Goal: Information Seeking & Learning: Learn about a topic

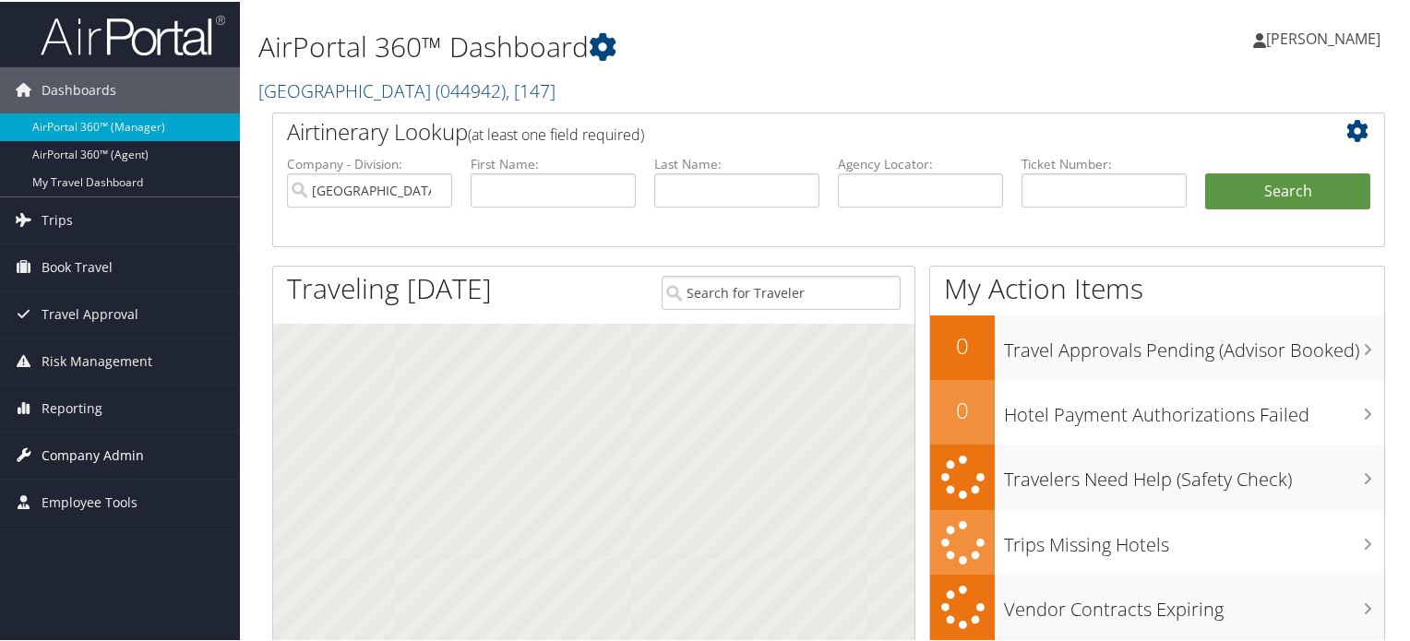
drag, startPoint x: 0, startPoint y: 0, endPoint x: 66, endPoint y: 458, distance: 462.4
click at [66, 458] on span "Company Admin" at bounding box center [93, 454] width 102 height 46
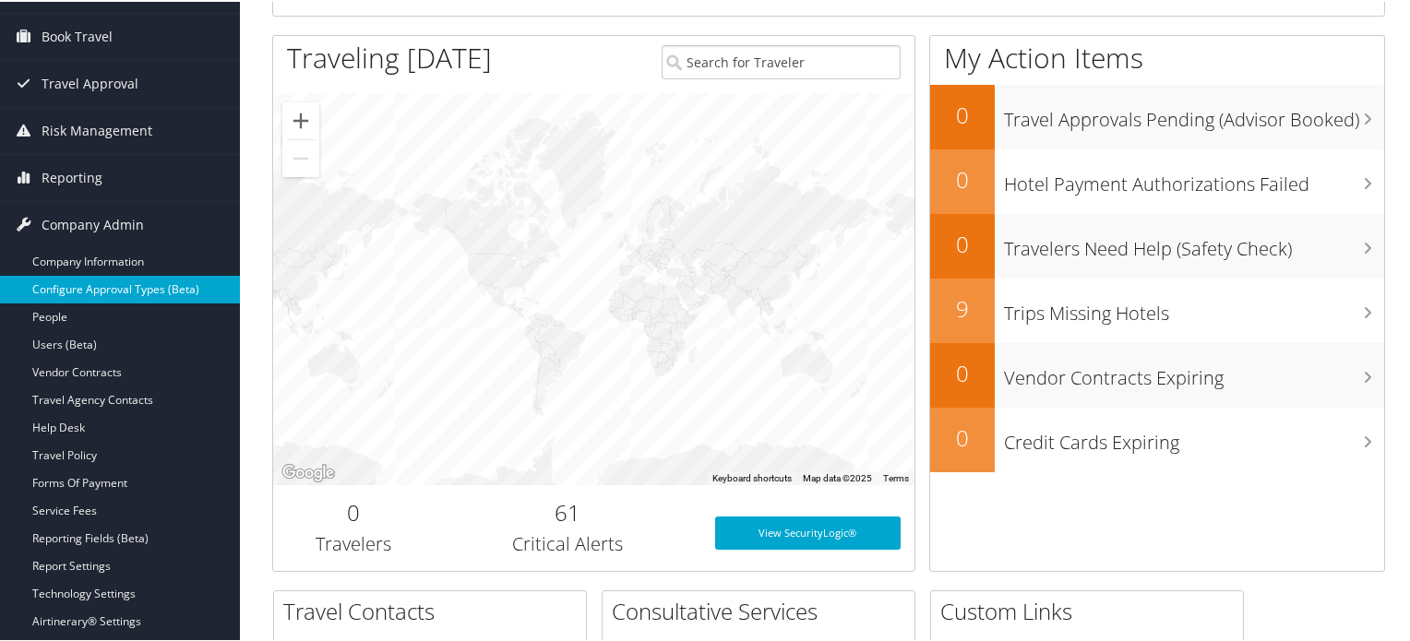
scroll to position [277, 0]
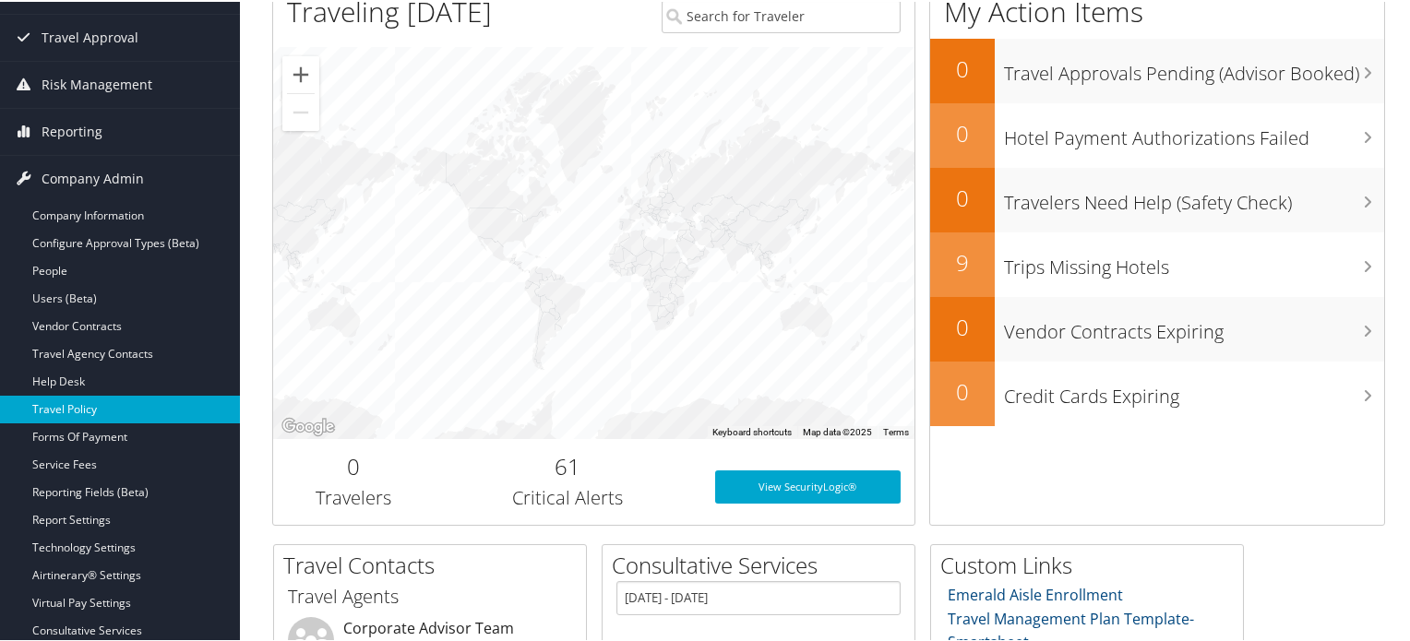
click at [116, 406] on link "Travel Policy" at bounding box center [120, 408] width 240 height 28
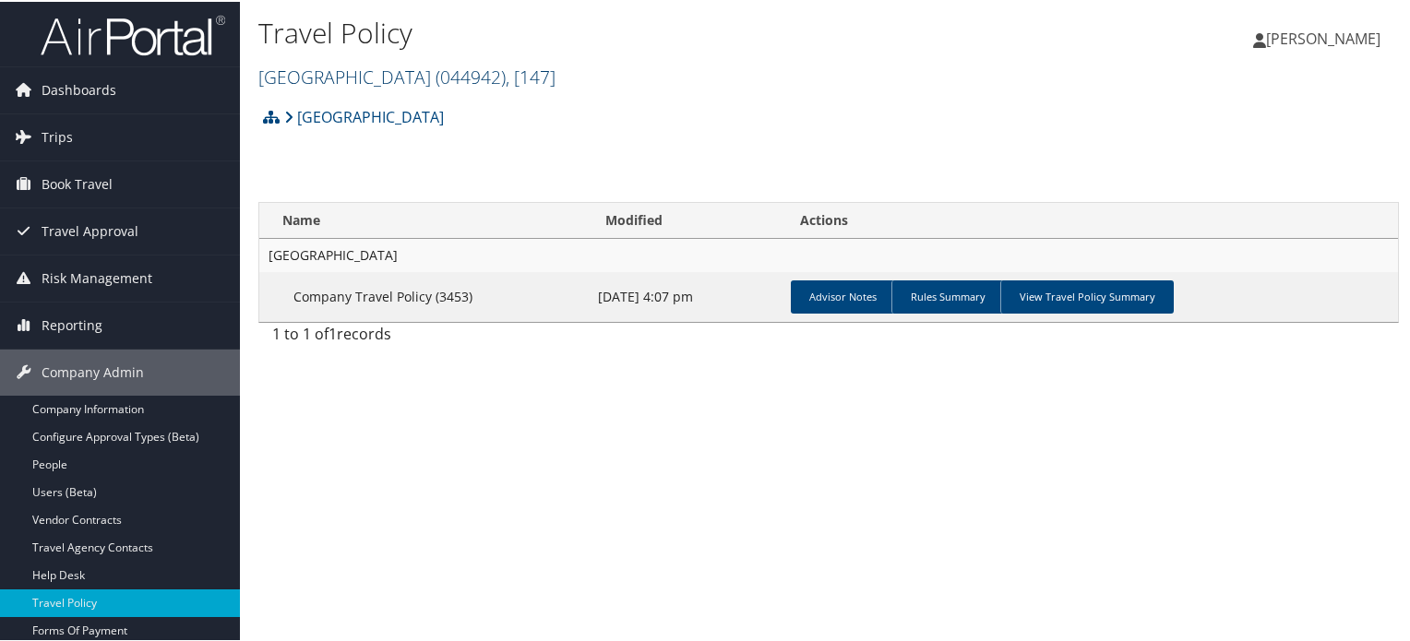
click at [555, 79] on span ", [ 147 ]" at bounding box center [531, 75] width 50 height 25
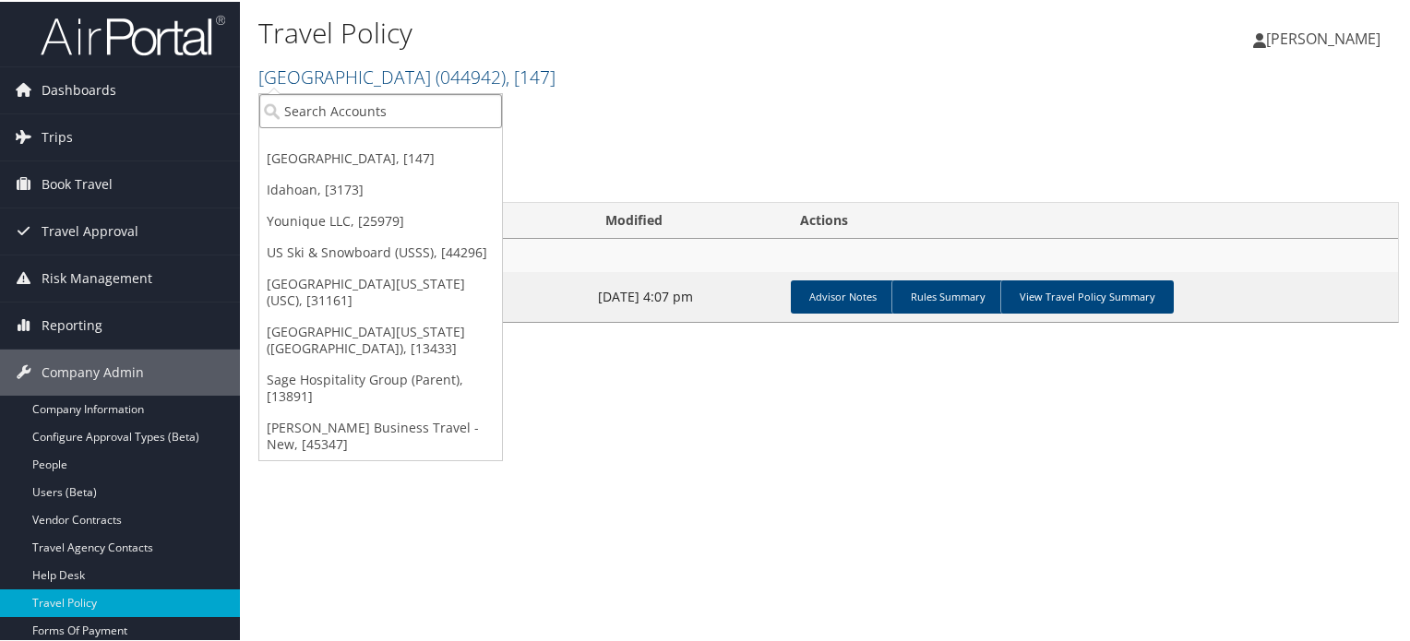
click at [398, 119] on input "search" at bounding box center [380, 109] width 243 height 34
type input "us ski"
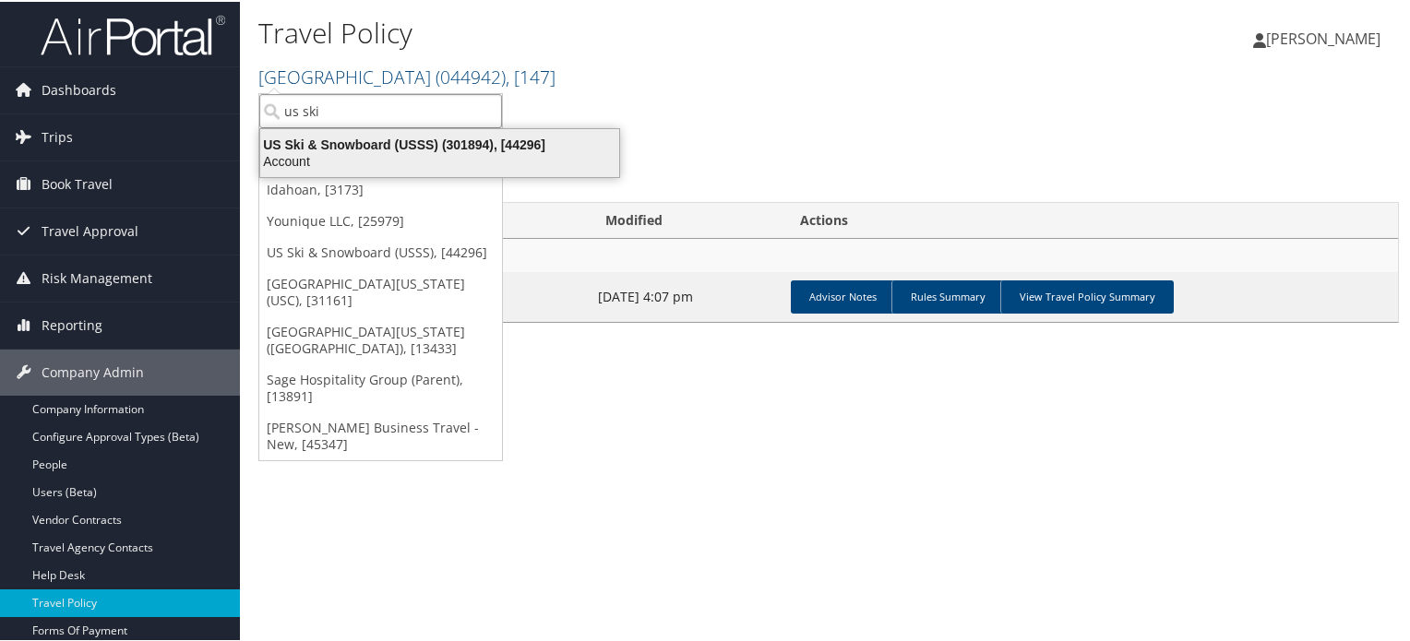
click at [393, 146] on div "US Ski & Snowboard (USSS) (301894), [44296]" at bounding box center [439, 143] width 381 height 17
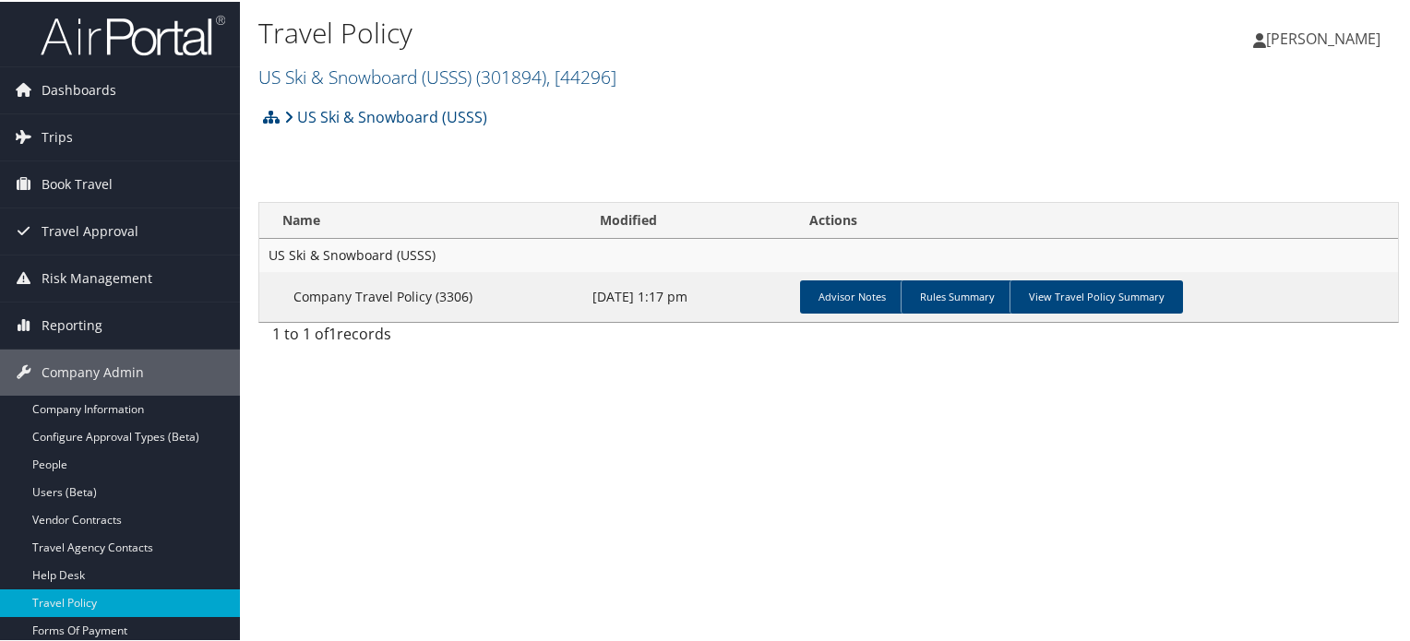
click at [708, 173] on div "US Ski & Snowboard (USSS) Account Structure US Ski & Snowboard (USSS) (301894) …" at bounding box center [828, 225] width 1140 height 256
click at [1114, 302] on link "View Travel Policy Summary" at bounding box center [1095, 295] width 173 height 33
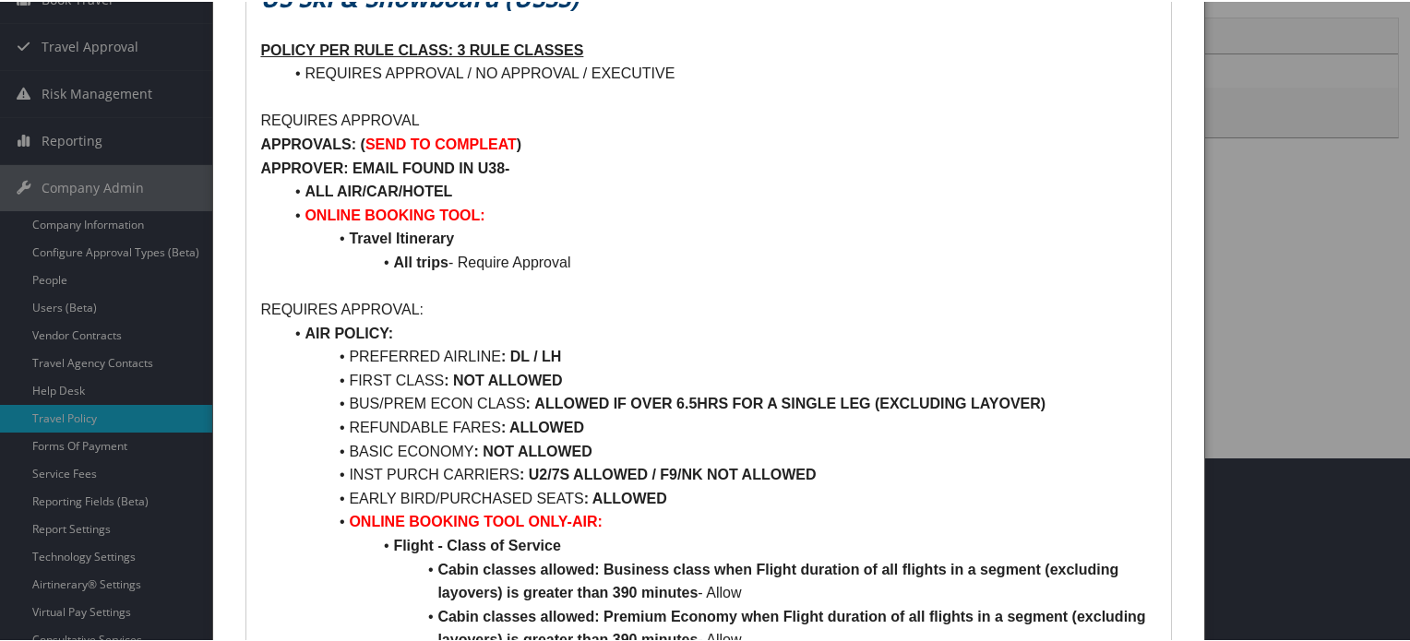
scroll to position [277, 0]
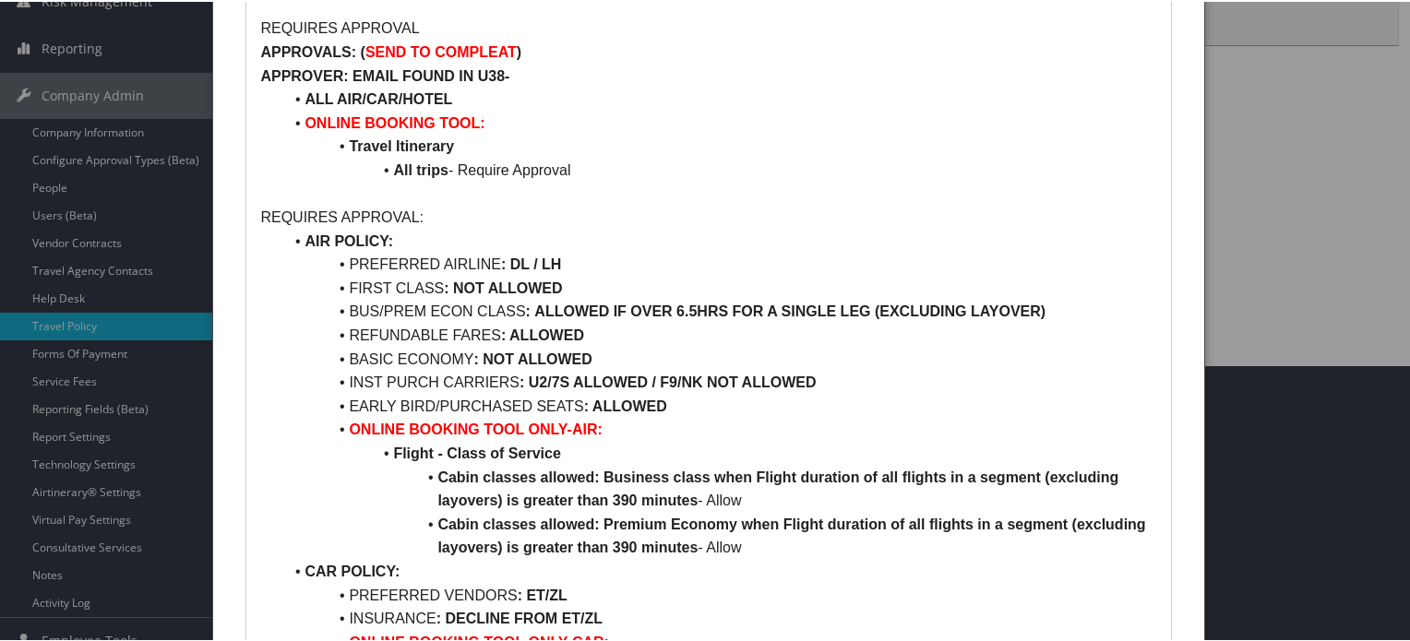
click at [562, 309] on strong "ALLOWED IF OVER 6.5HRS FOR A SINGLE LEG (EXCLUDING LAYOVER)" at bounding box center [789, 310] width 511 height 16
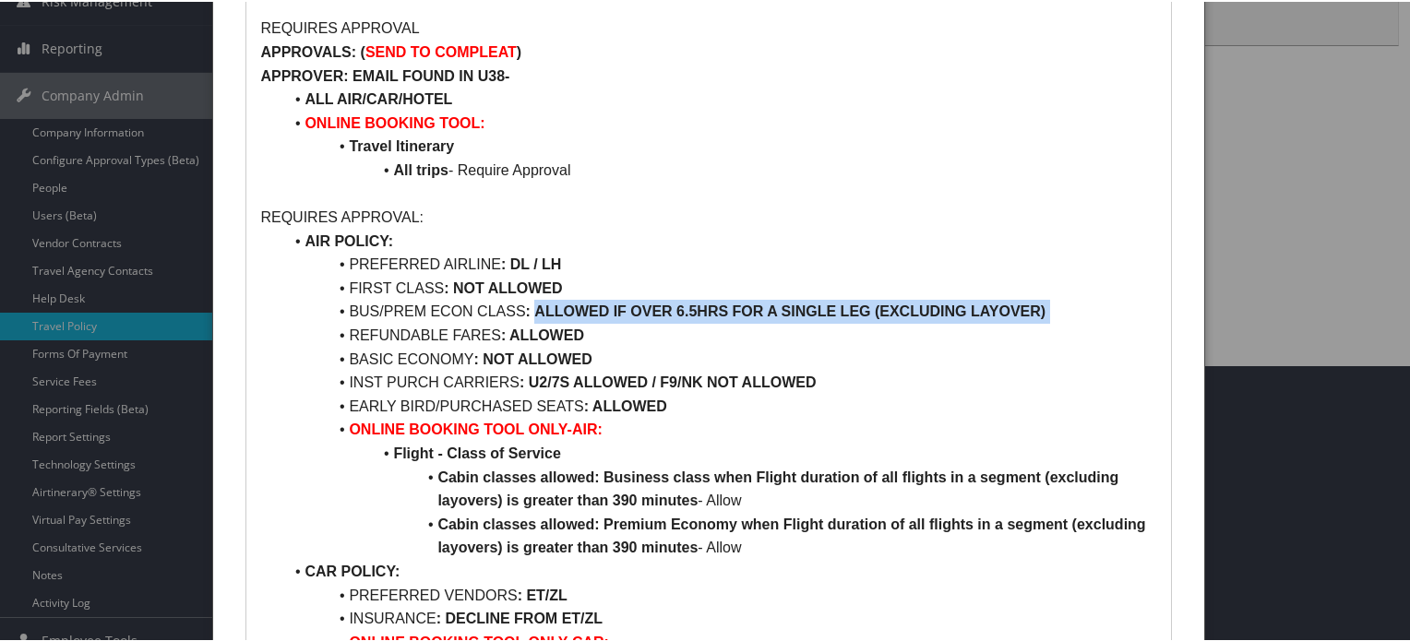
drag, startPoint x: 562, startPoint y: 309, endPoint x: 1060, endPoint y: 310, distance: 498.2
click at [1060, 310] on li "BUS/PREM ECON CLASS : ALLOWED IF OVER 6.5HRS FOR A SINGLE LEG (EXCLUDING LAYOVE…" at bounding box center [719, 310] width 874 height 24
click at [686, 318] on li "BUS/PREM ECON CLASS : ALLOWED IF OVER 6.5HRS FOR A SINGLE LEG (EXCLUDING LAYOVE…" at bounding box center [719, 310] width 874 height 24
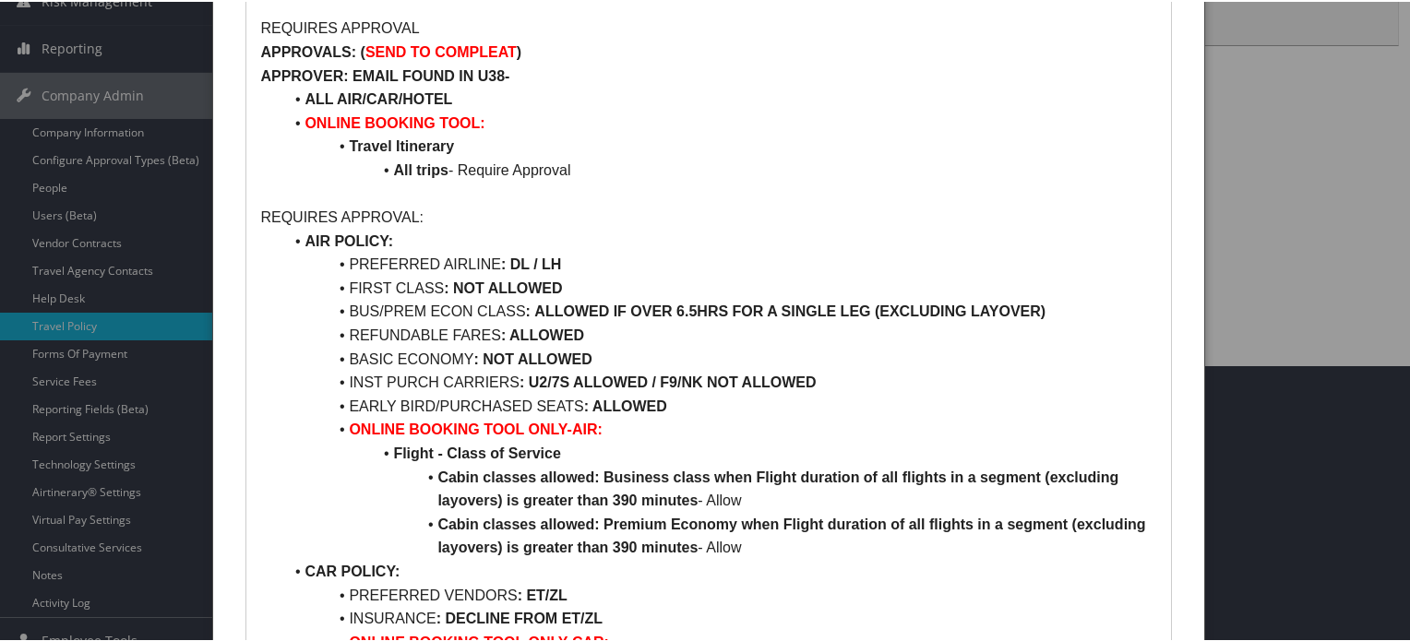
click at [549, 304] on strong "ALLOWED IF OVER 6.5HRS FOR A SINGLE LEG (EXCLUDING LAYOVER)" at bounding box center [789, 310] width 511 height 16
drag, startPoint x: 549, startPoint y: 304, endPoint x: 741, endPoint y: 308, distance: 191.9
click at [741, 308] on strong "ALLOWED IF OVER 6.5HRS FOR A SINGLE LEG (EXCLUDING LAYOVER)" at bounding box center [789, 310] width 511 height 16
click at [384, 265] on li "PREFERRED AIRLINE : DL / LH" at bounding box center [719, 263] width 874 height 24
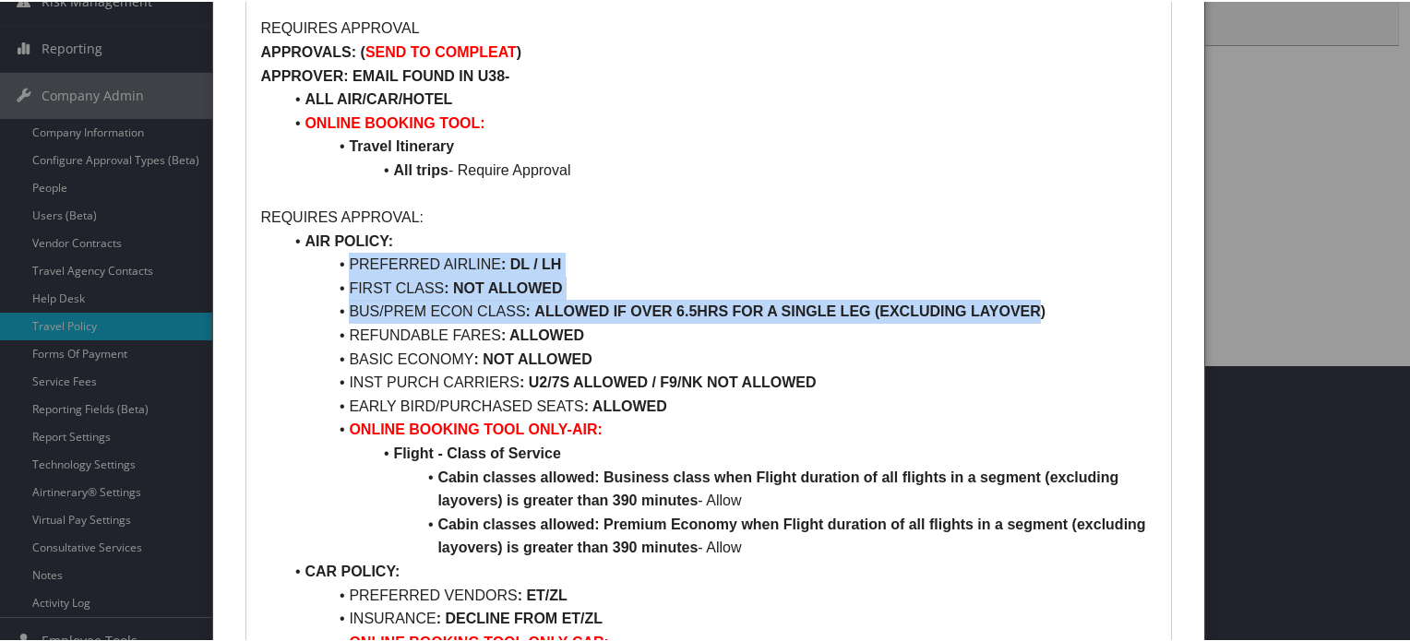
drag, startPoint x: 384, startPoint y: 265, endPoint x: 1015, endPoint y: 316, distance: 633.2
click at [1015, 316] on ul "AIR POLICY: PREFERRED AIRLINE : DL / LH FIRST CLASS : NOT ALLOWED BUS/PREM ECON…" at bounding box center [708, 547] width 896 height 638
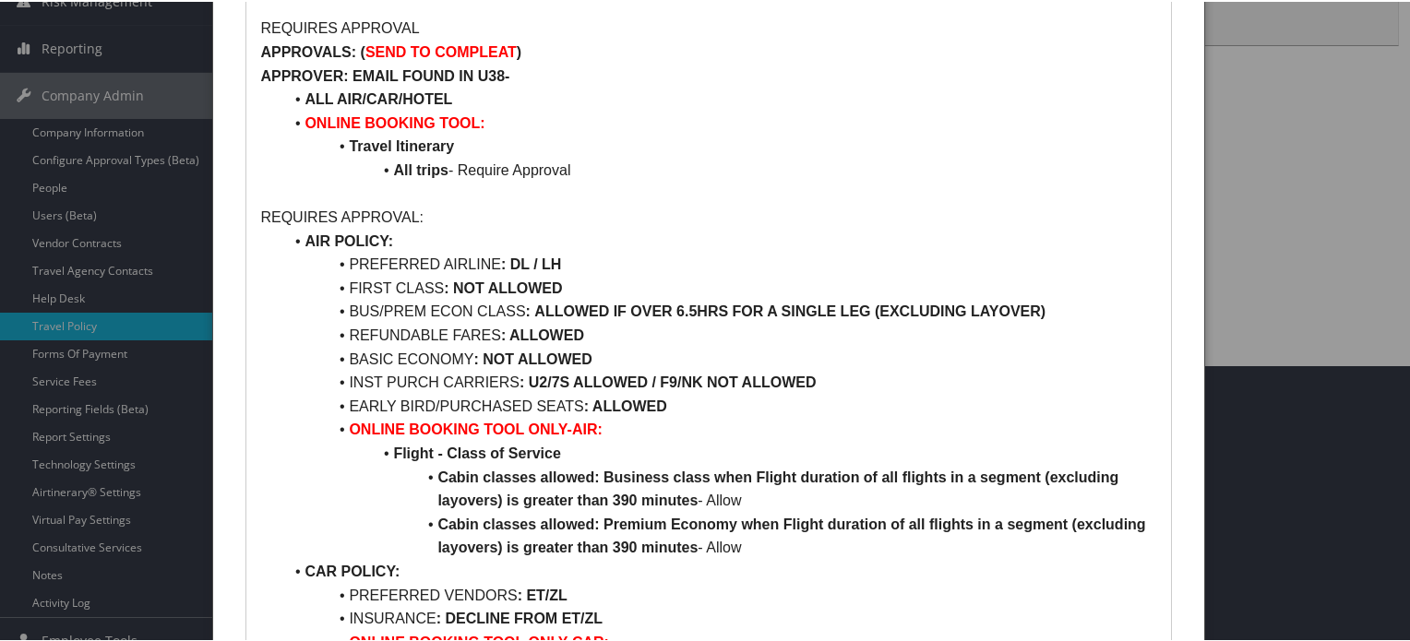
click at [949, 363] on li "BASIC ECONOMY : NOT ALLOWED" at bounding box center [719, 358] width 874 height 24
click at [298, 207] on p "REQUIRES APPROVAL:" at bounding box center [708, 216] width 896 height 24
drag, startPoint x: 298, startPoint y: 207, endPoint x: 435, endPoint y: 223, distance: 138.5
click at [435, 223] on p "REQUIRES APPROVAL:" at bounding box center [708, 216] width 896 height 24
click at [314, 237] on strong "AIR POLICY:" at bounding box center [348, 240] width 89 height 16
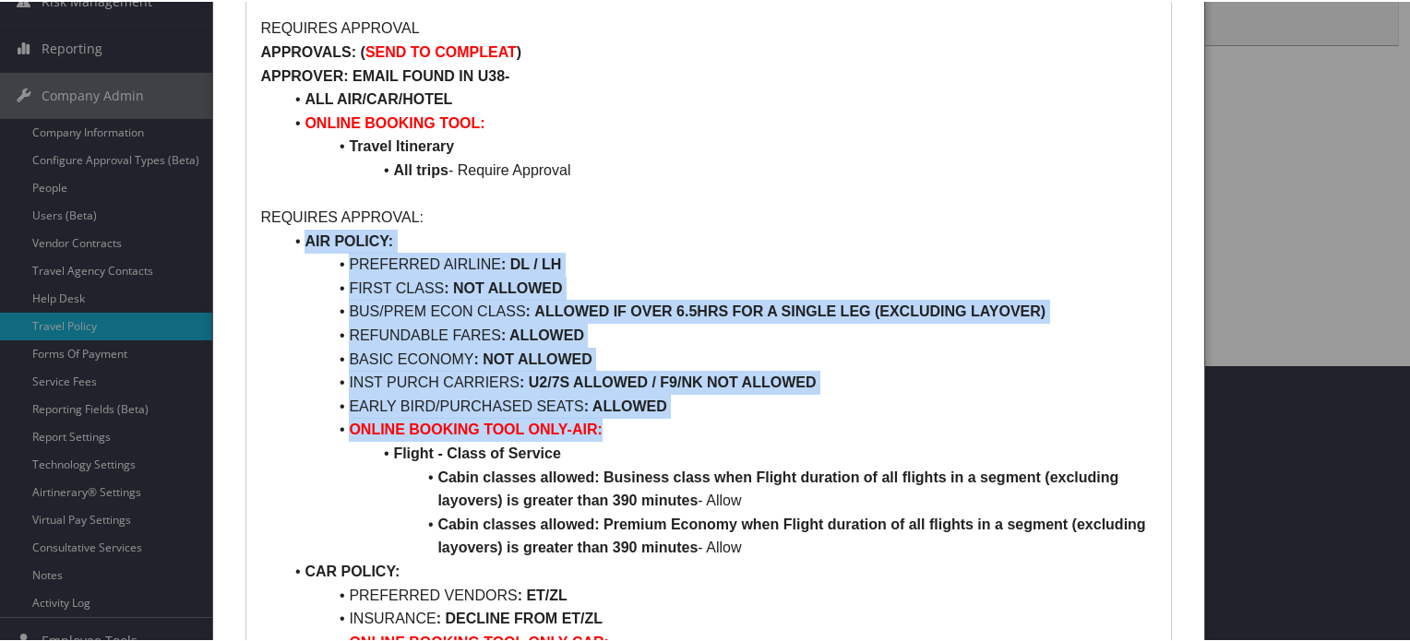
drag, startPoint x: 314, startPoint y: 237, endPoint x: 731, endPoint y: 422, distance: 456.0
click at [731, 422] on ul "AIR POLICY: PREFERRED AIRLINE : DL / LH FIRST CLASS : NOT ALLOWED BUS/PREM ECON…" at bounding box center [708, 547] width 896 height 638
click at [686, 428] on li "ONLINE BOOKING TOOL ONLY-AIR:" at bounding box center [719, 428] width 874 height 24
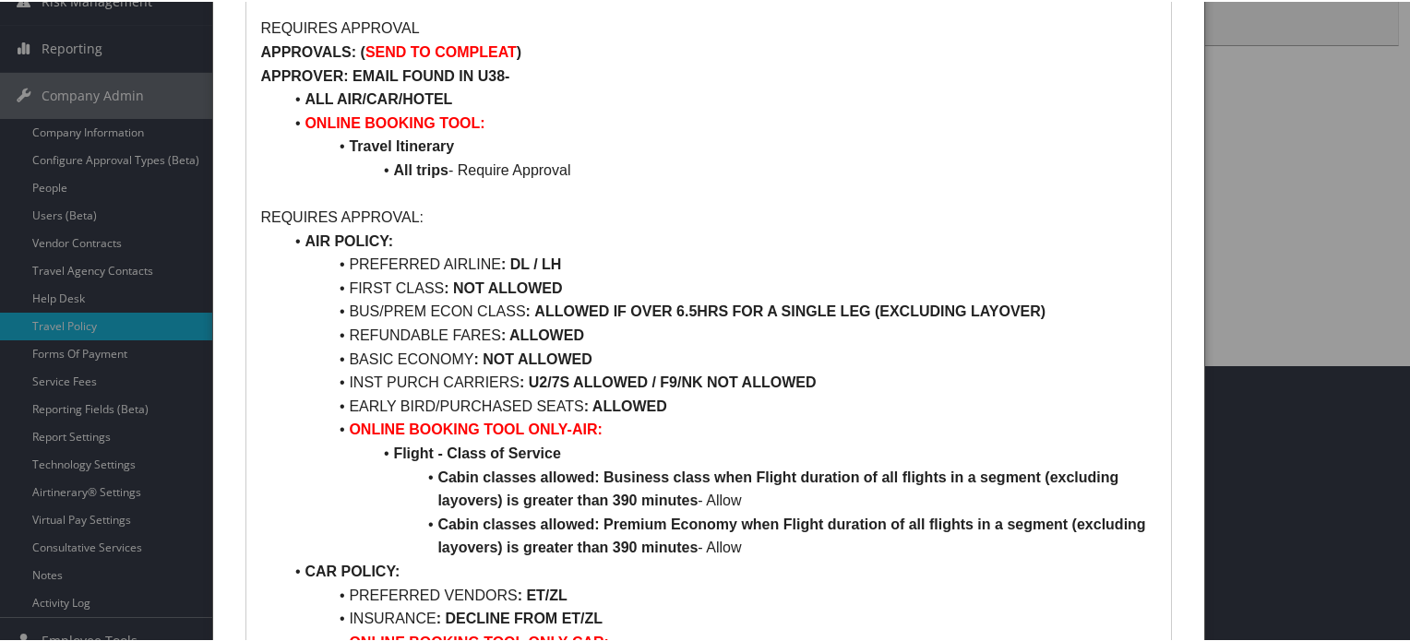
click at [310, 215] on p "REQUIRES APPROVAL:" at bounding box center [708, 216] width 896 height 24
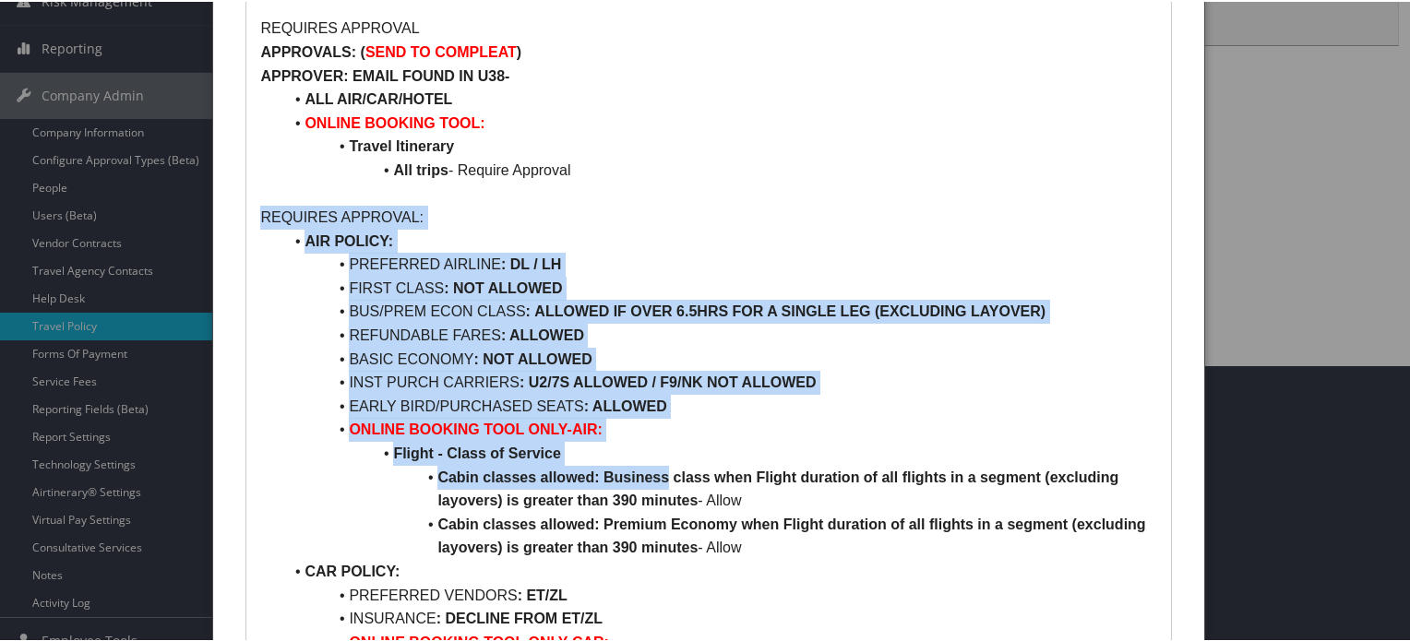
drag, startPoint x: 310, startPoint y: 215, endPoint x: 630, endPoint y: 464, distance: 405.6
click at [671, 442] on li "Flight - Class of Service" at bounding box center [719, 452] width 874 height 24
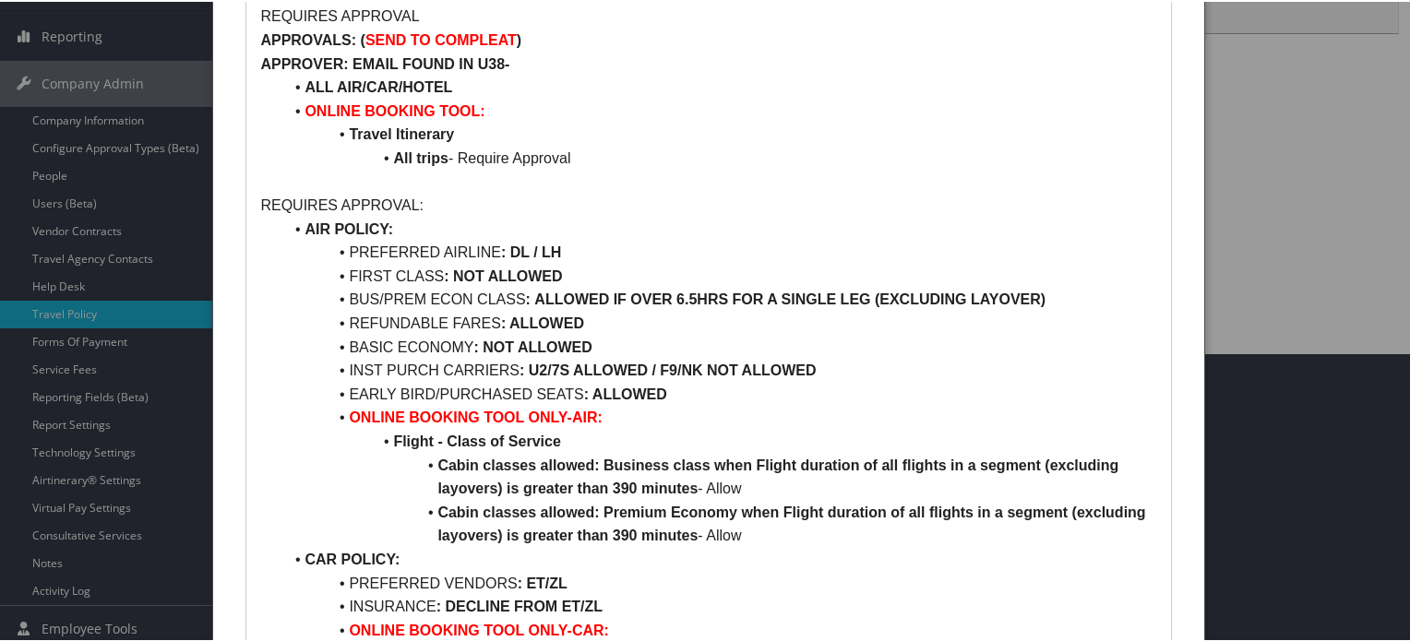
scroll to position [369, 0]
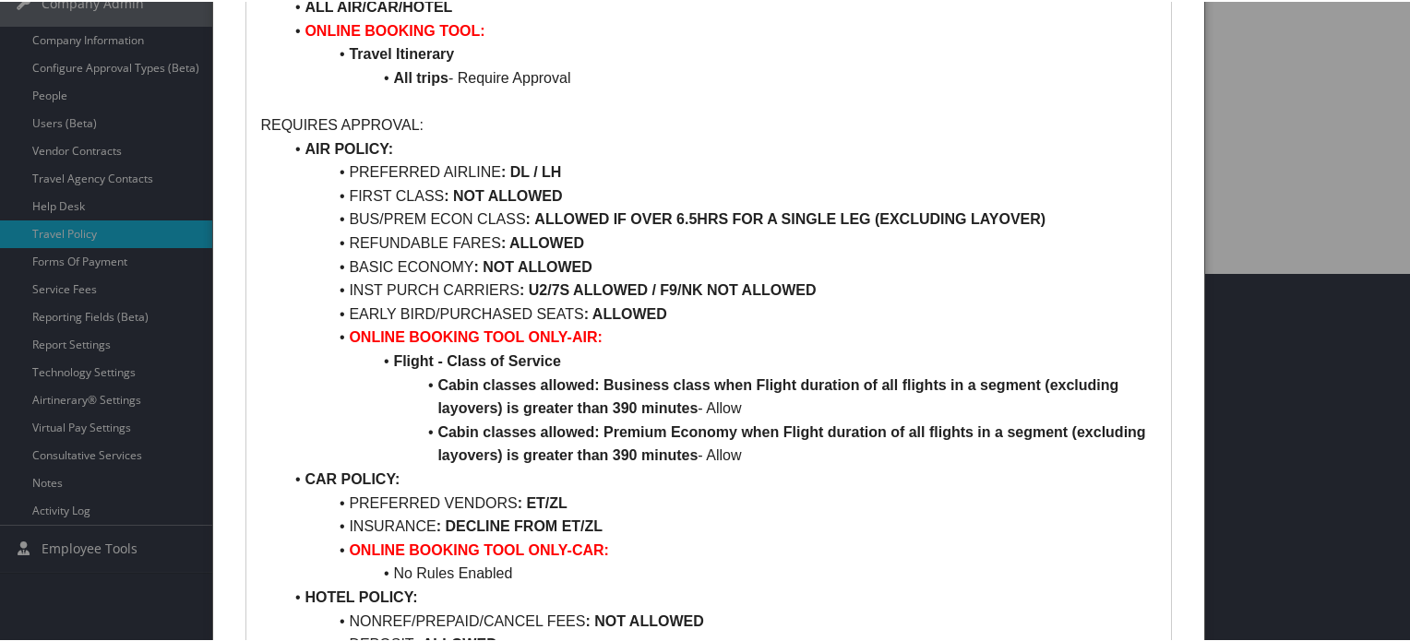
click at [450, 384] on strong "Cabin classes allowed: Business class when Flight duration of all flights in a …" at bounding box center [779, 396] width 685 height 40
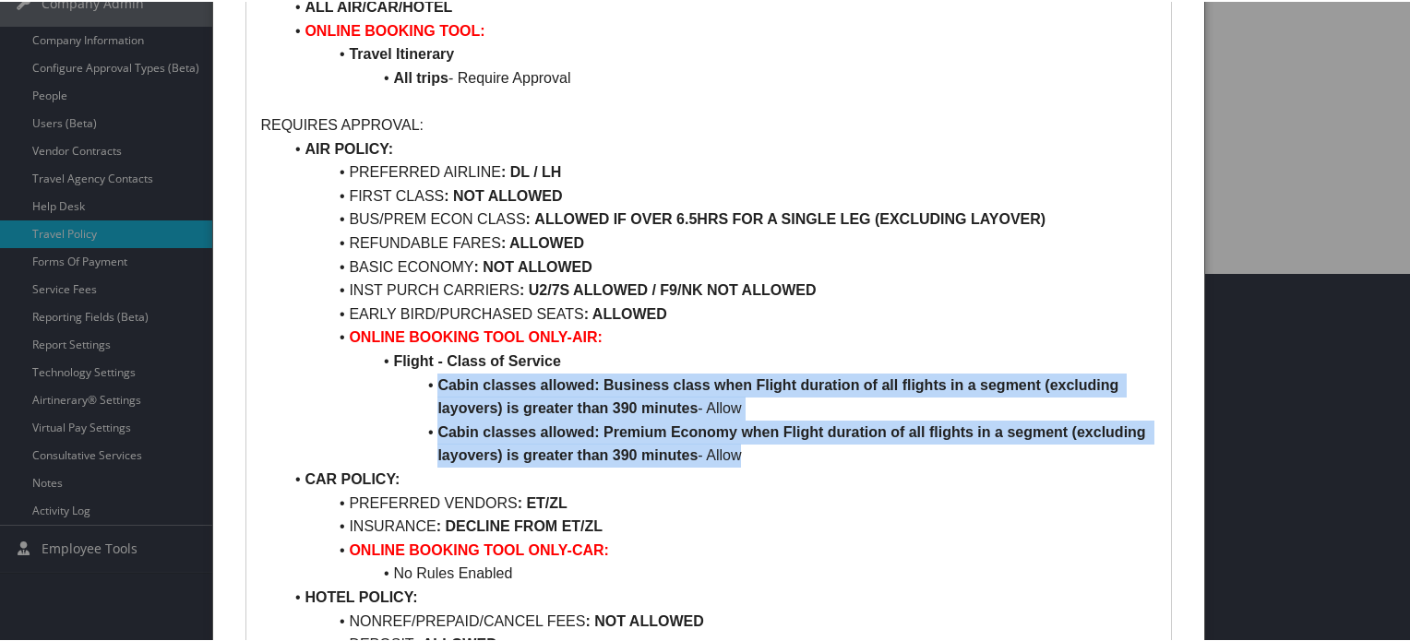
drag, startPoint x: 450, startPoint y: 384, endPoint x: 761, endPoint y: 450, distance: 317.9
click at [761, 450] on ul "AIR POLICY: PREFERRED AIRLINE : DL / LH FIRST CLASS : NOT ALLOWED BUS/PREM ECON…" at bounding box center [708, 455] width 896 height 638
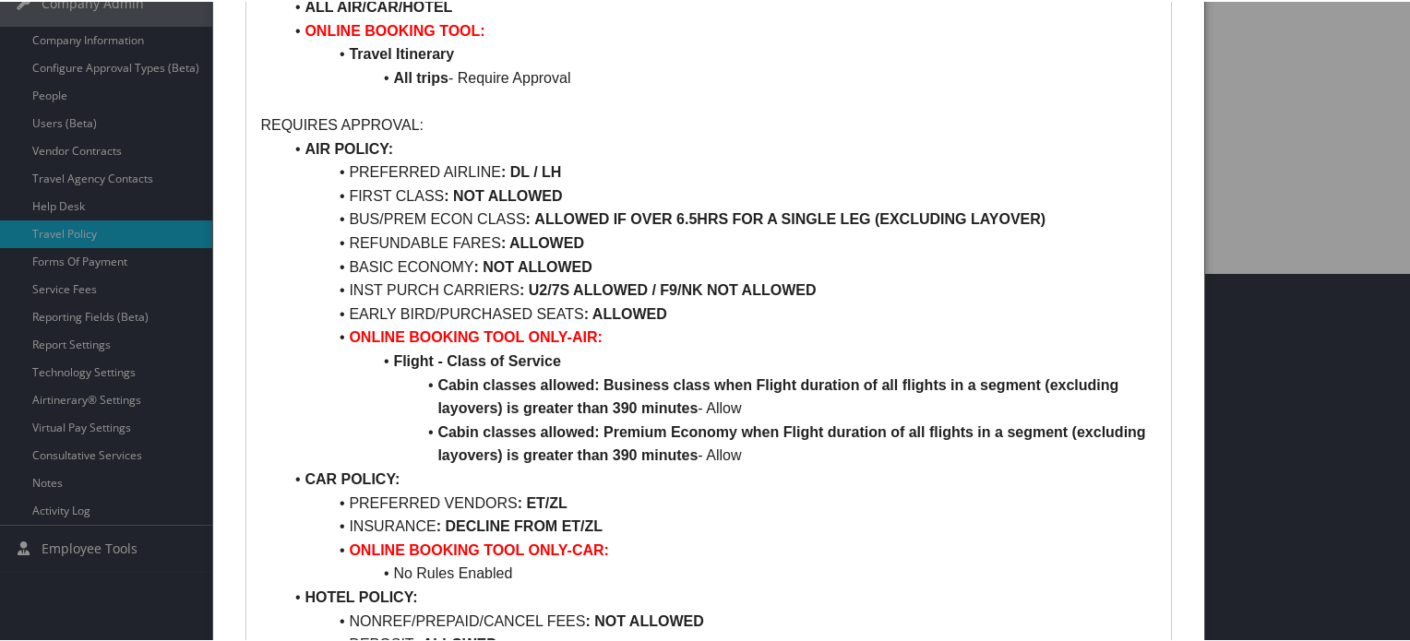
click at [805, 488] on li "CAR POLICY:" at bounding box center [719, 478] width 874 height 24
click at [316, 476] on strong "CAR POLICY:" at bounding box center [351, 478] width 95 height 16
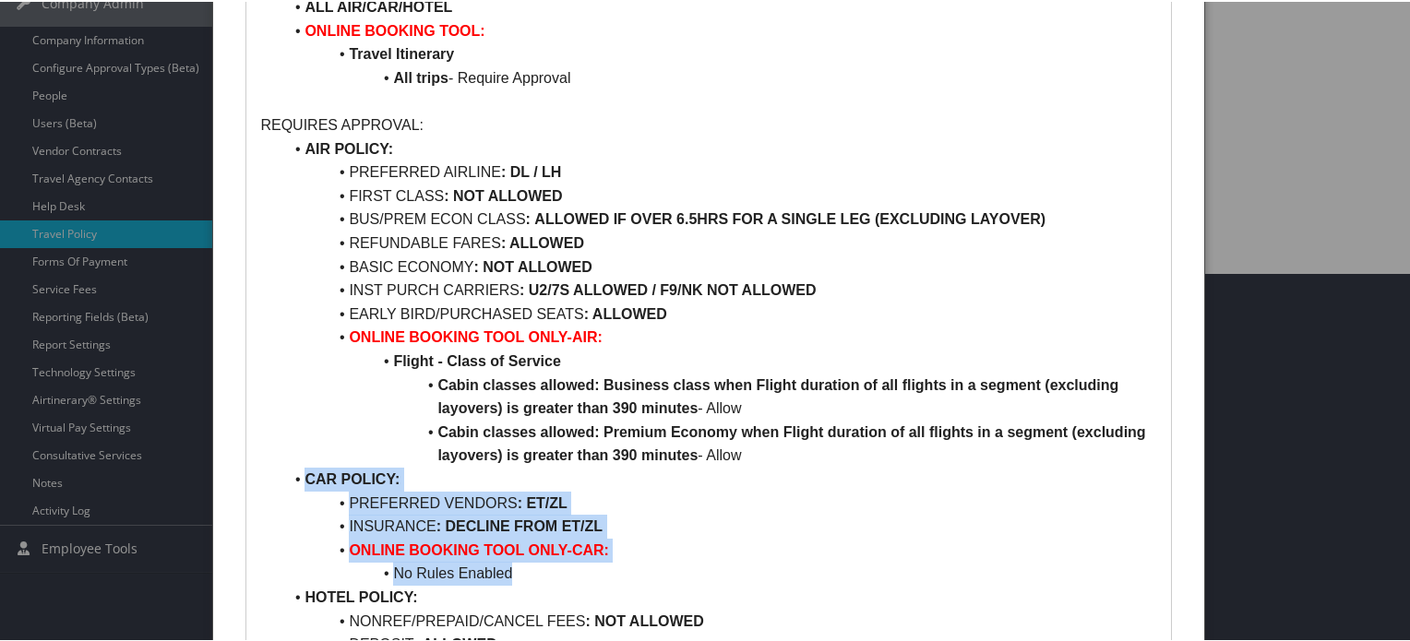
drag, startPoint x: 316, startPoint y: 476, endPoint x: 638, endPoint y: 566, distance: 334.2
click at [638, 566] on ul "AIR POLICY: PREFERRED AIRLINE : DL / LH FIRST CLASS : NOT ALLOWED BUS/PREM ECON…" at bounding box center [708, 455] width 896 height 638
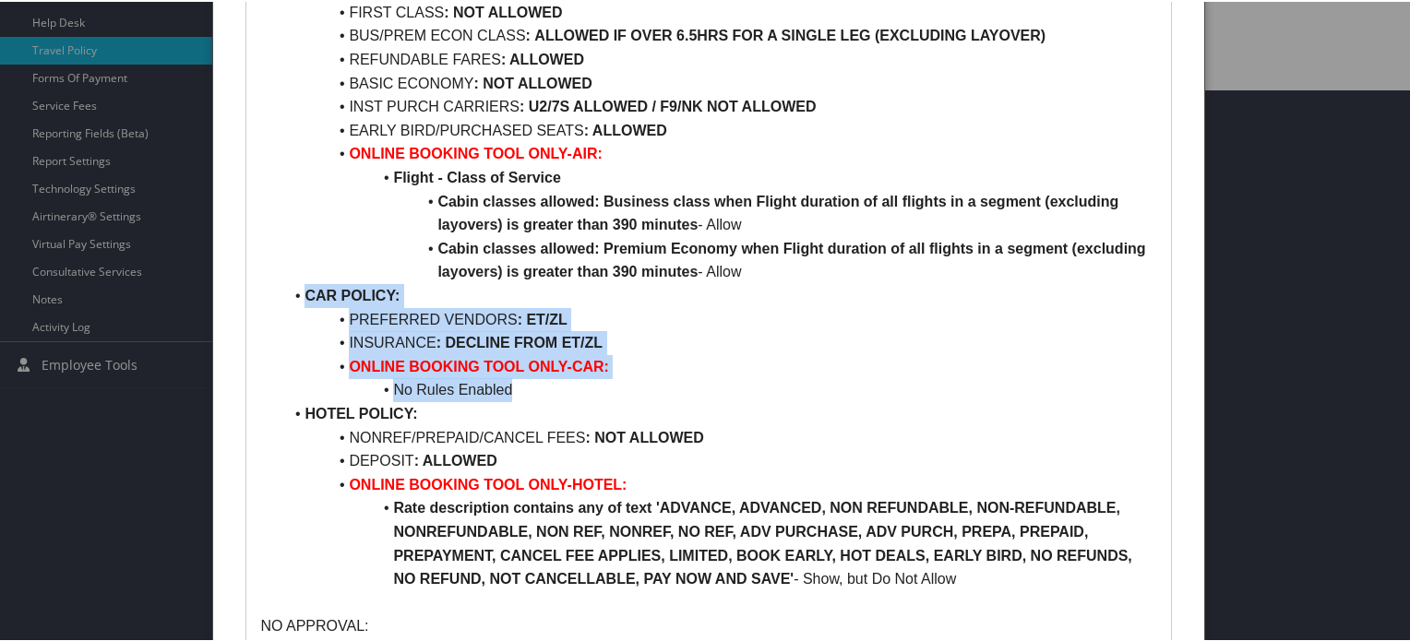
scroll to position [554, 0]
click at [325, 291] on strong "CAR POLICY:" at bounding box center [351, 293] width 95 height 16
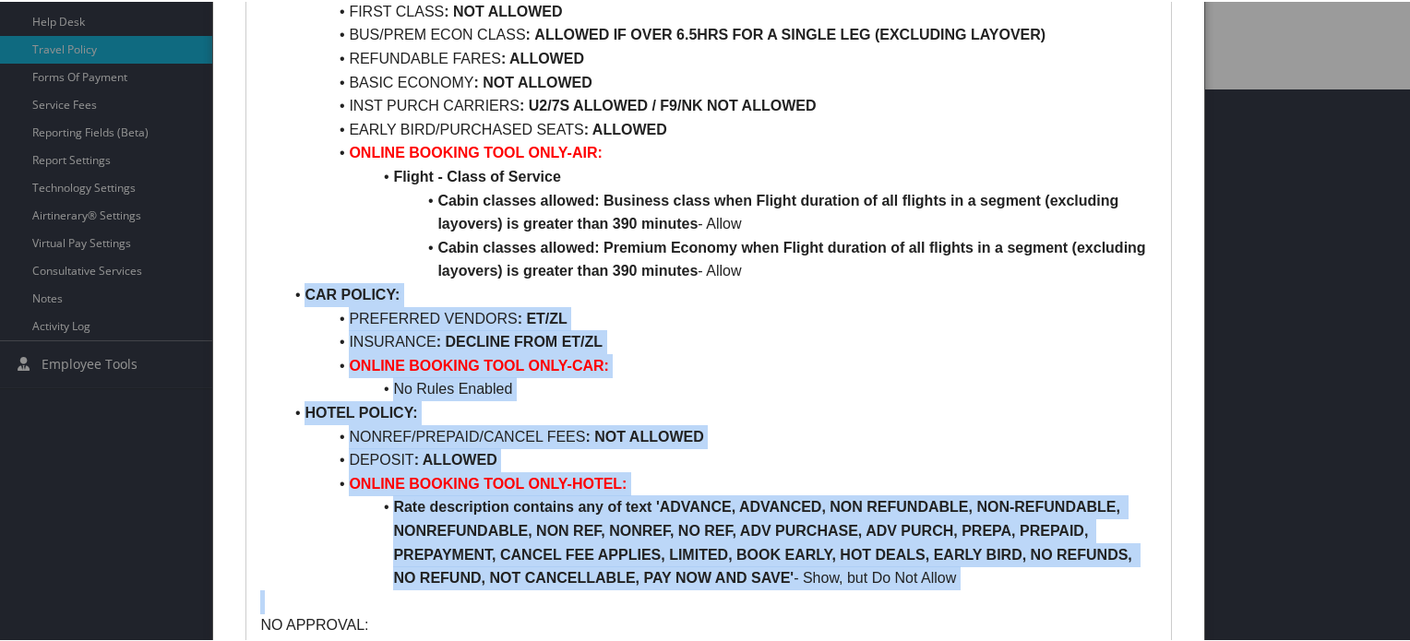
drag, startPoint x: 325, startPoint y: 291, endPoint x: 993, endPoint y: 575, distance: 725.9
click at [993, 575] on ul "AIR POLICY: PREFERRED AIRLINE : DL / LH FIRST CLASS : NOT ALLOWED BUS/PREM ECON…" at bounding box center [708, 270] width 896 height 638
click at [941, 422] on li "HOTEL POLICY:" at bounding box center [719, 411] width 874 height 24
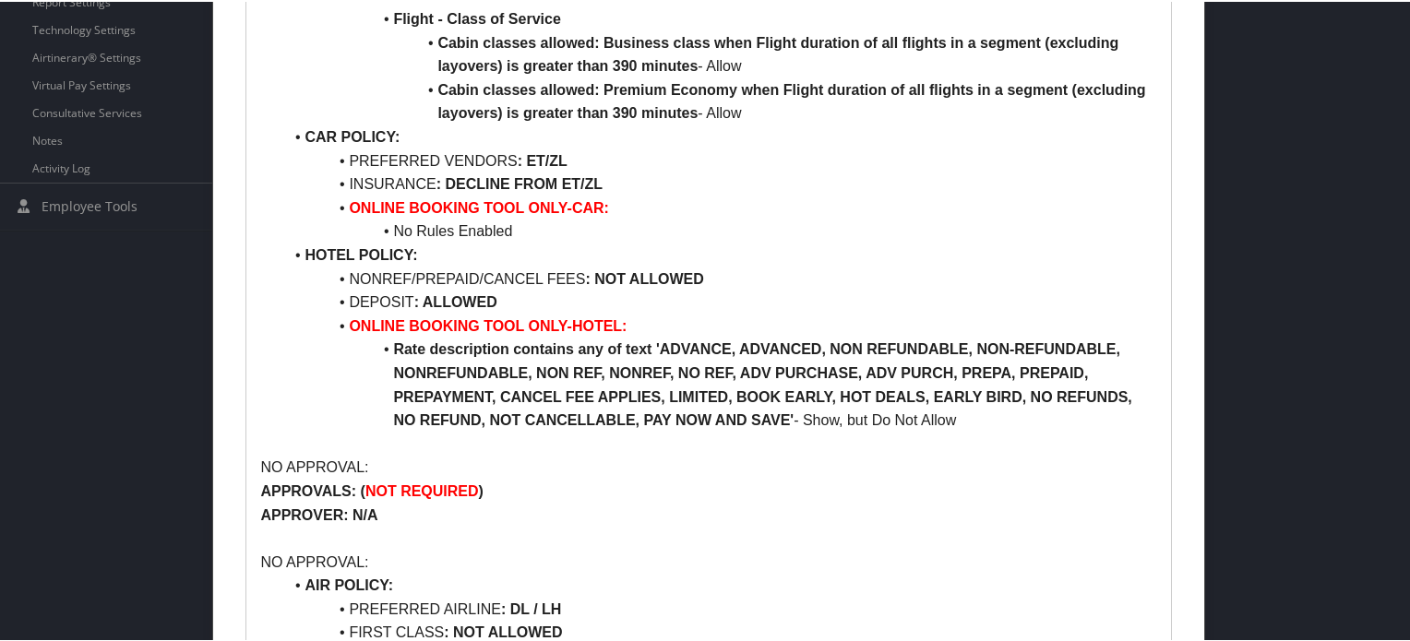
scroll to position [738, 0]
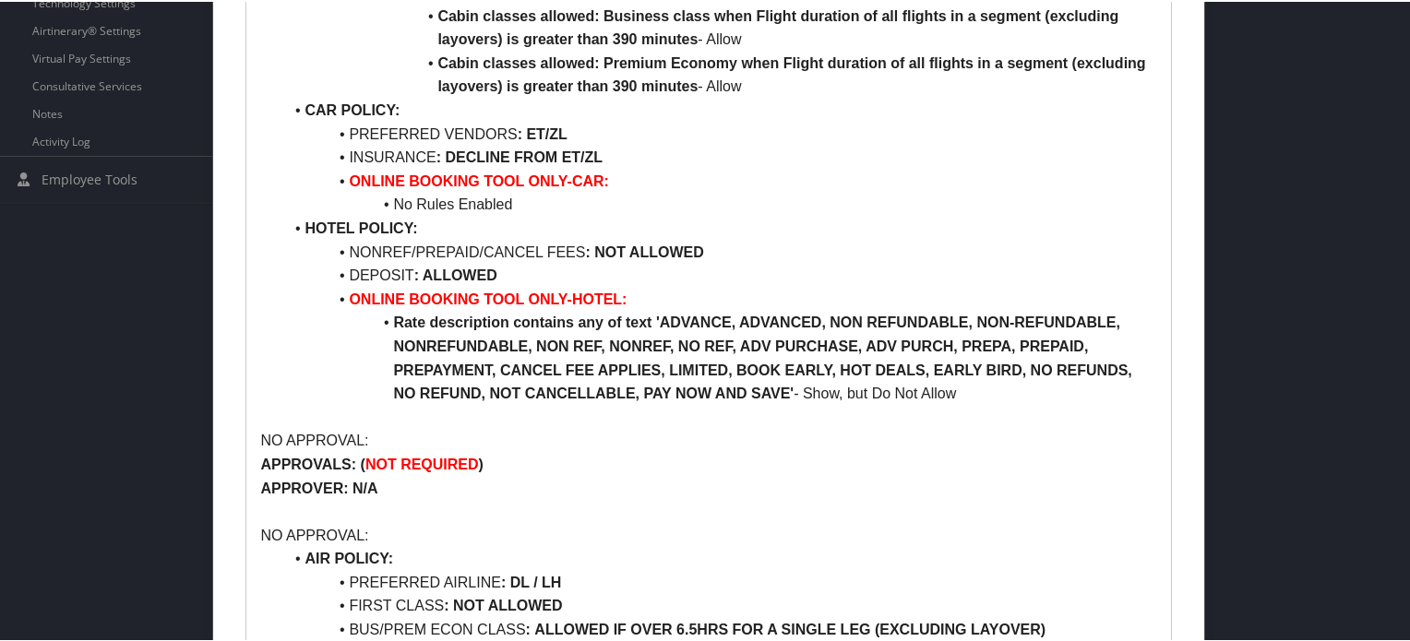
click at [266, 439] on p "NO APPROVAL:" at bounding box center [708, 439] width 896 height 24
drag, startPoint x: 266, startPoint y: 439, endPoint x: 462, endPoint y: 439, distance: 196.5
click at [462, 439] on p "NO APPROVAL:" at bounding box center [708, 439] width 896 height 24
click at [658, 449] on p "NO APPROVAL:" at bounding box center [708, 439] width 896 height 24
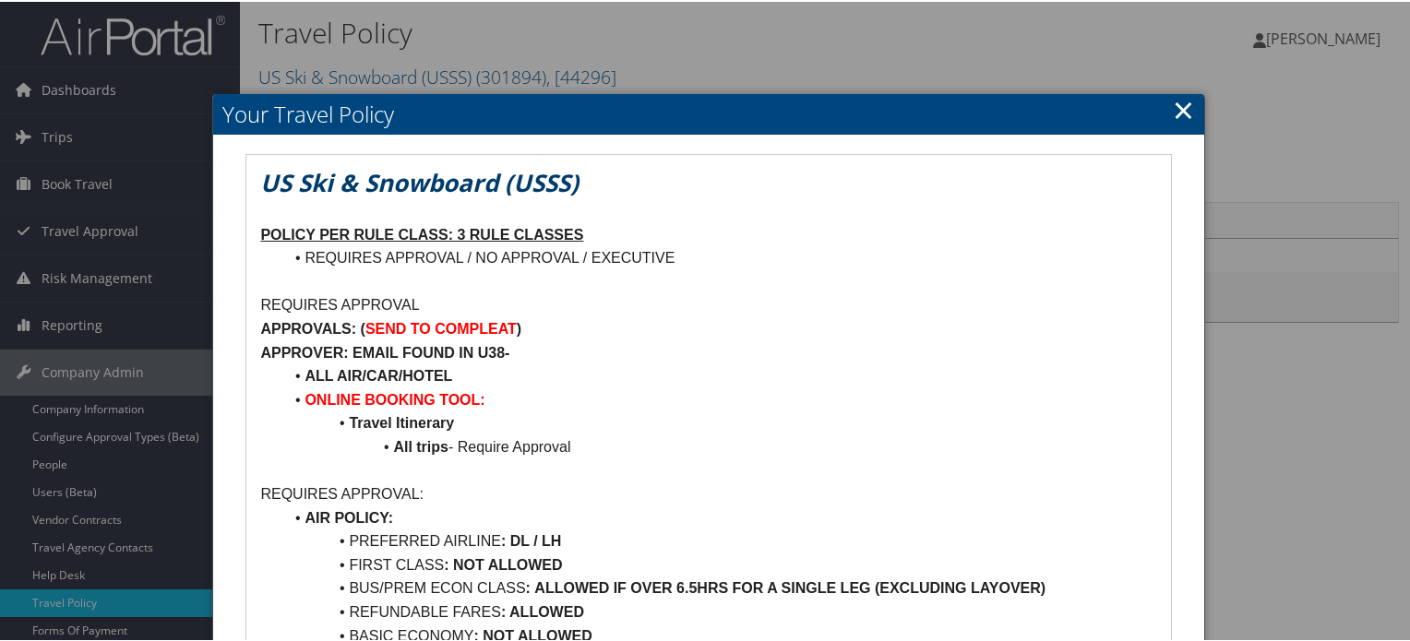
scroll to position [0, 0]
click at [1182, 113] on link "×" at bounding box center [1183, 107] width 21 height 37
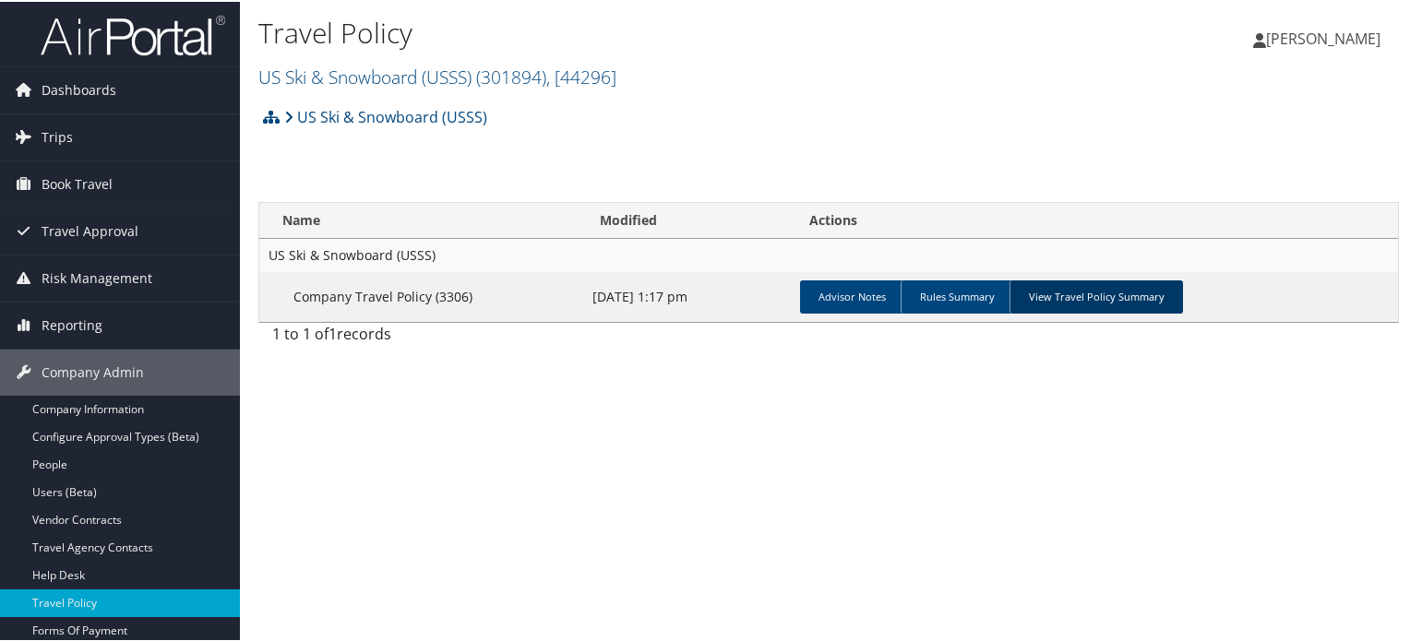
click at [1055, 294] on link "View Travel Policy Summary" at bounding box center [1095, 295] width 173 height 33
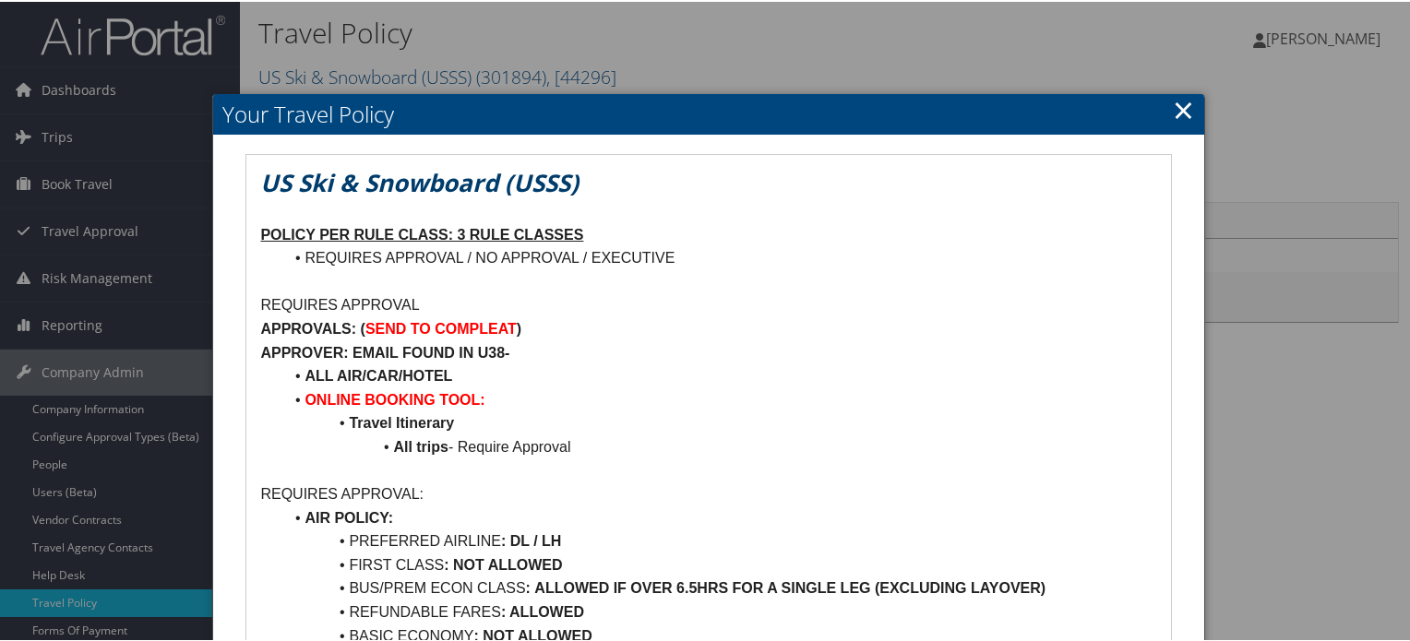
click at [277, 184] on em "US Ski & Snowboard (USSS)" at bounding box center [419, 180] width 318 height 33
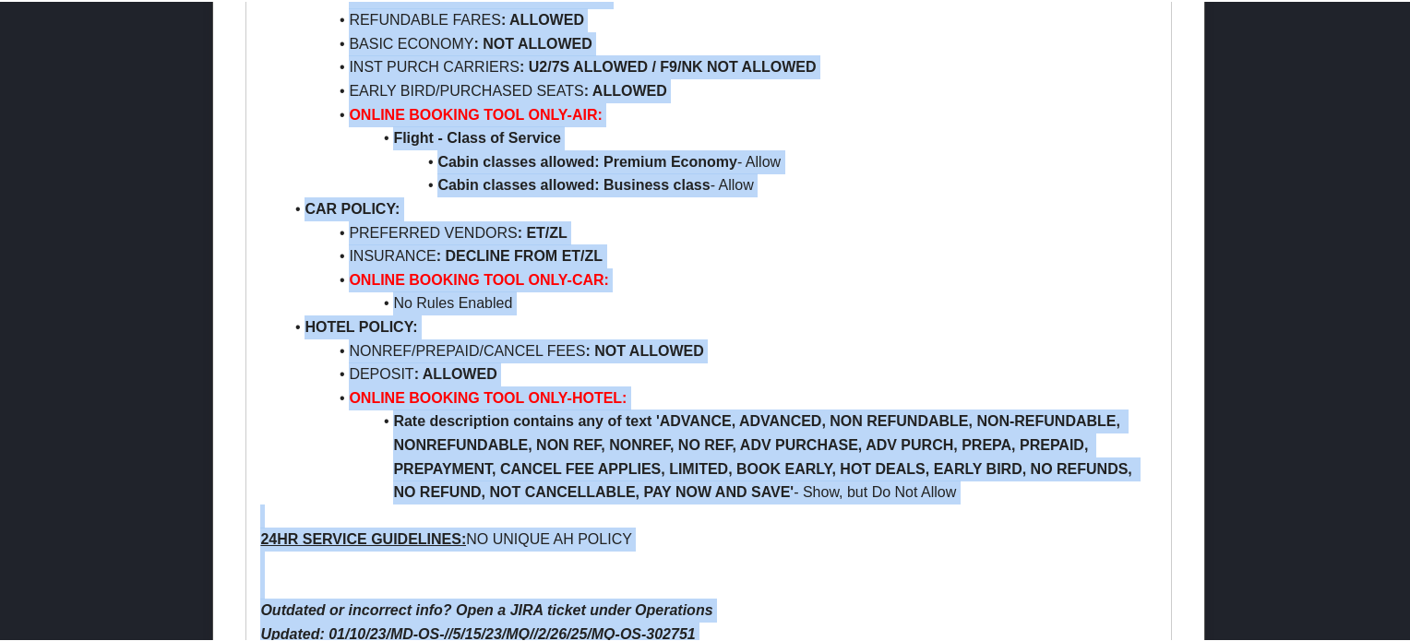
scroll to position [2207, 0]
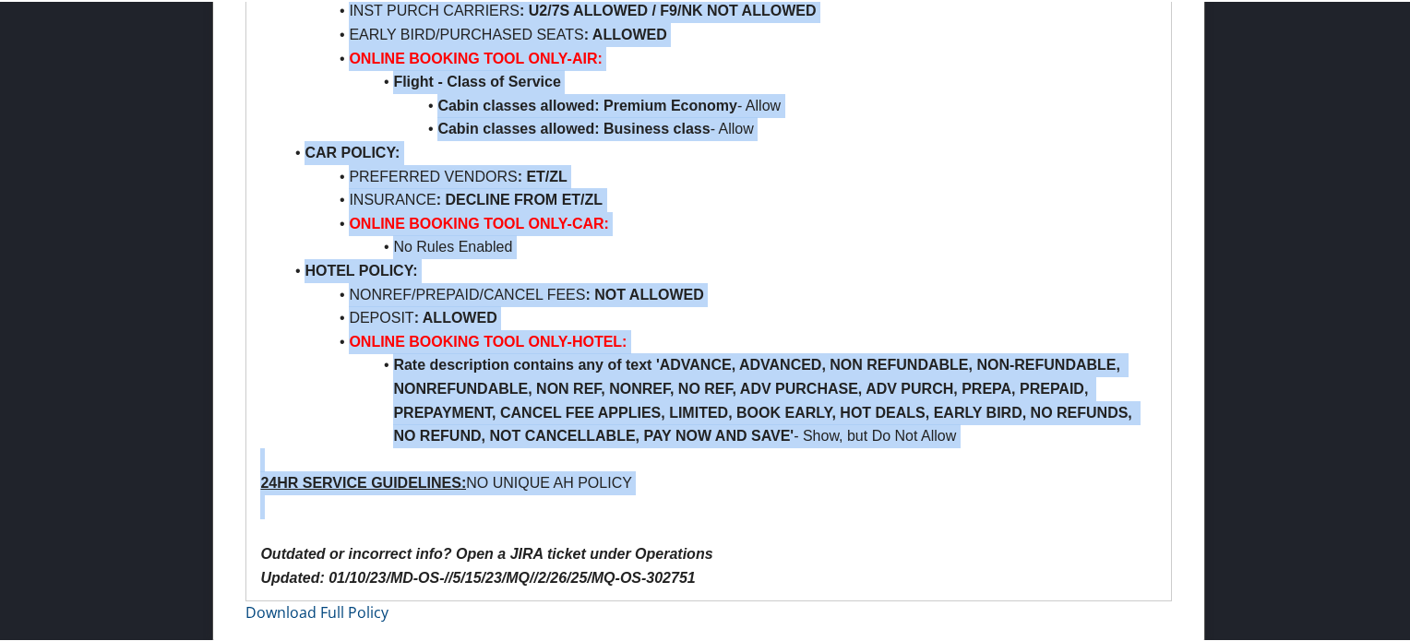
drag, startPoint x: 277, startPoint y: 184, endPoint x: 759, endPoint y: 488, distance: 570.6
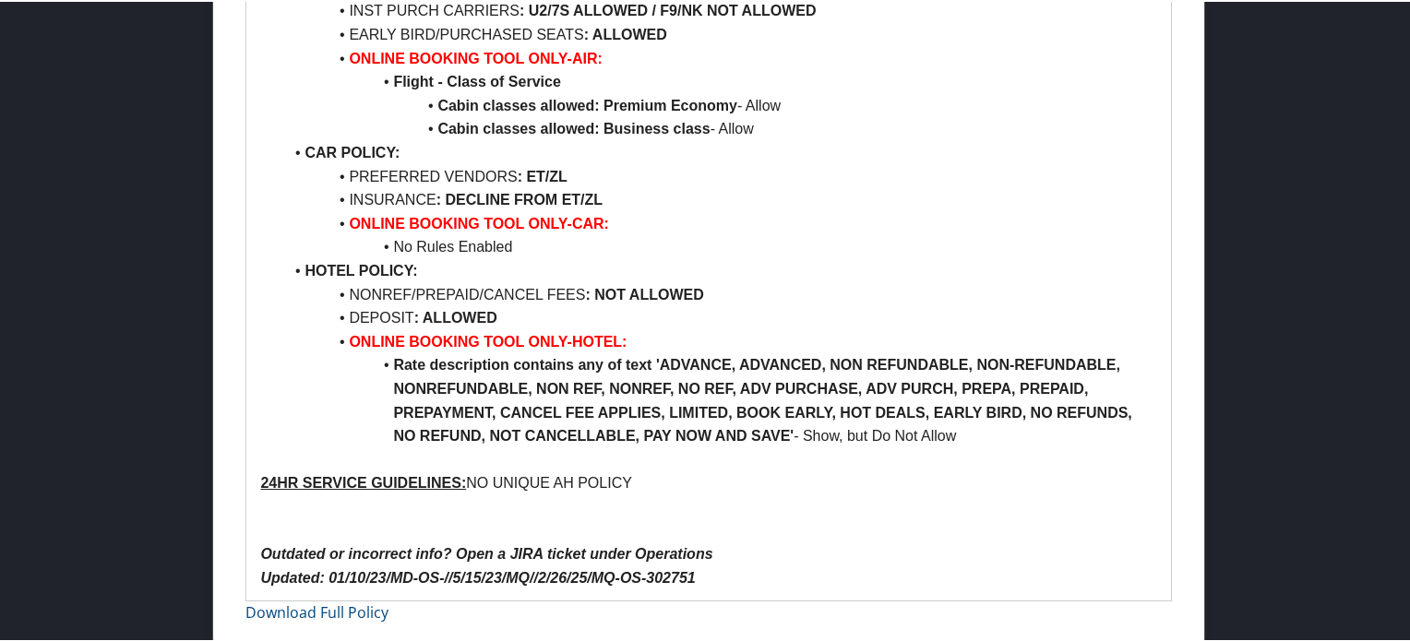
click at [781, 529] on p at bounding box center [708, 530] width 896 height 24
click at [871, 390] on strong "Rate description contains any of text 'ADVANCE, ADVANCED, NON REFUNDABLE, NON-R…" at bounding box center [764, 398] width 743 height 87
drag, startPoint x: 871, startPoint y: 390, endPoint x: 920, endPoint y: 390, distance: 48.9
click at [920, 390] on strong "Rate description contains any of text 'ADVANCE, ADVANCED, NON REFUNDABLE, NON-R…" at bounding box center [764, 398] width 743 height 87
click at [981, 384] on strong "Rate description contains any of text 'ADVANCE, ADVANCED, NON REFUNDABLE, NON-R…" at bounding box center [764, 398] width 743 height 87
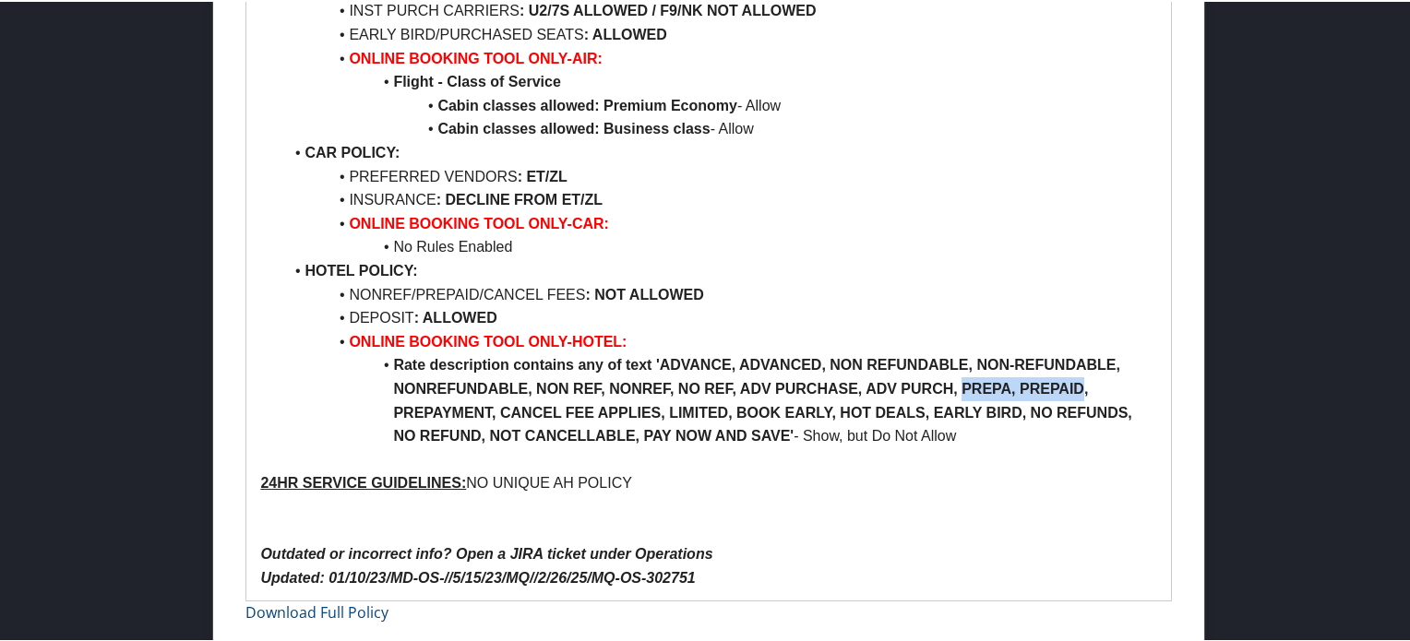
drag, startPoint x: 981, startPoint y: 384, endPoint x: 1037, endPoint y: 387, distance: 56.3
click at [1037, 387] on strong "Rate description contains any of text 'ADVANCE, ADVANCED, NON REFUNDABLE, NON-R…" at bounding box center [764, 398] width 743 height 87
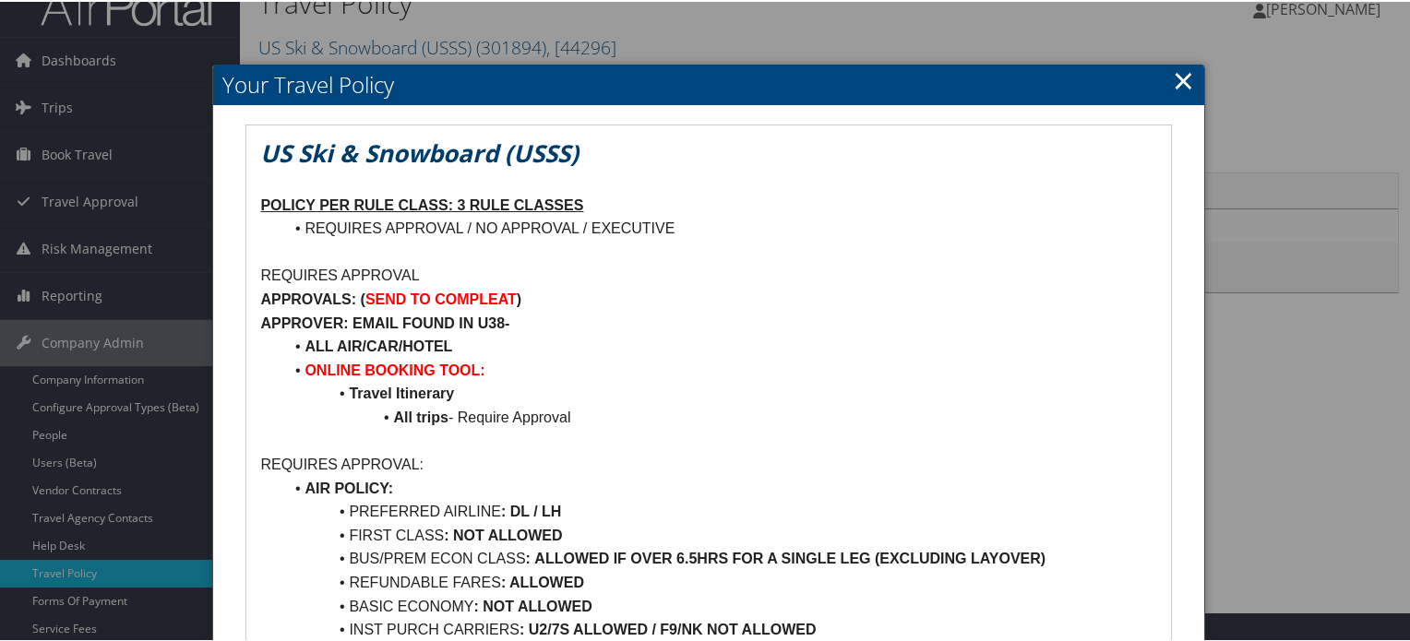
scroll to position [0, 0]
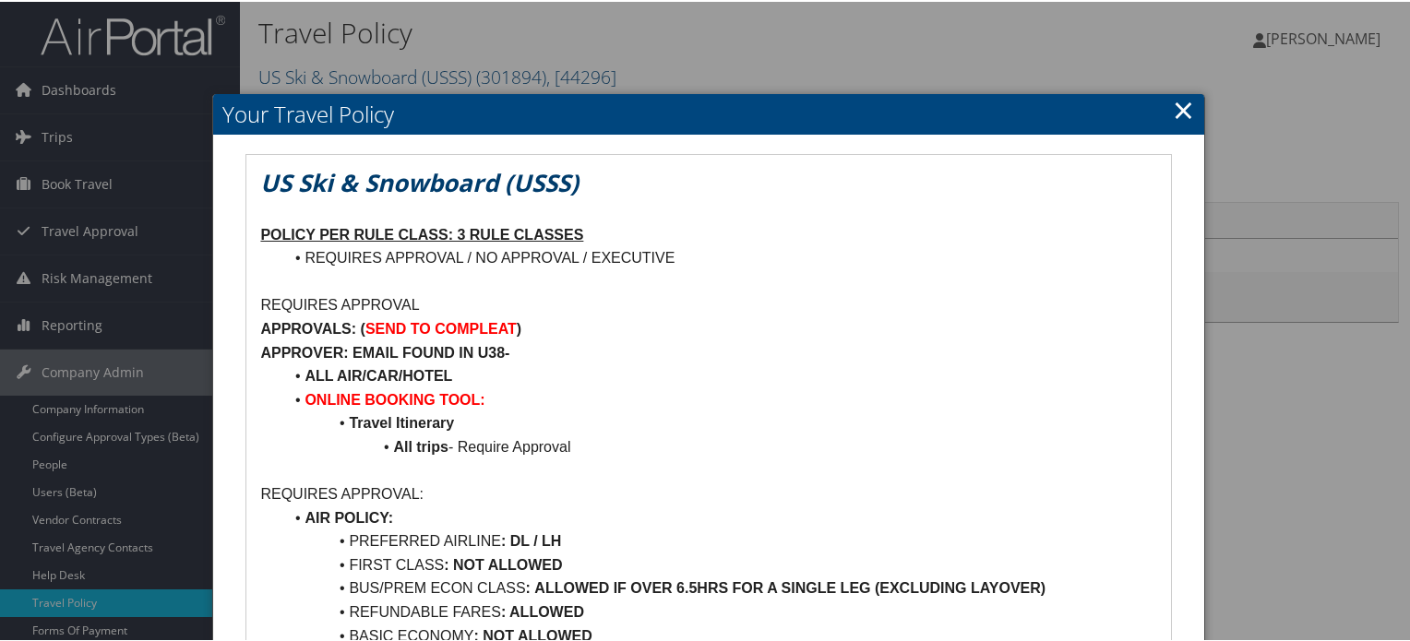
click at [1179, 111] on link "×" at bounding box center [1183, 107] width 21 height 37
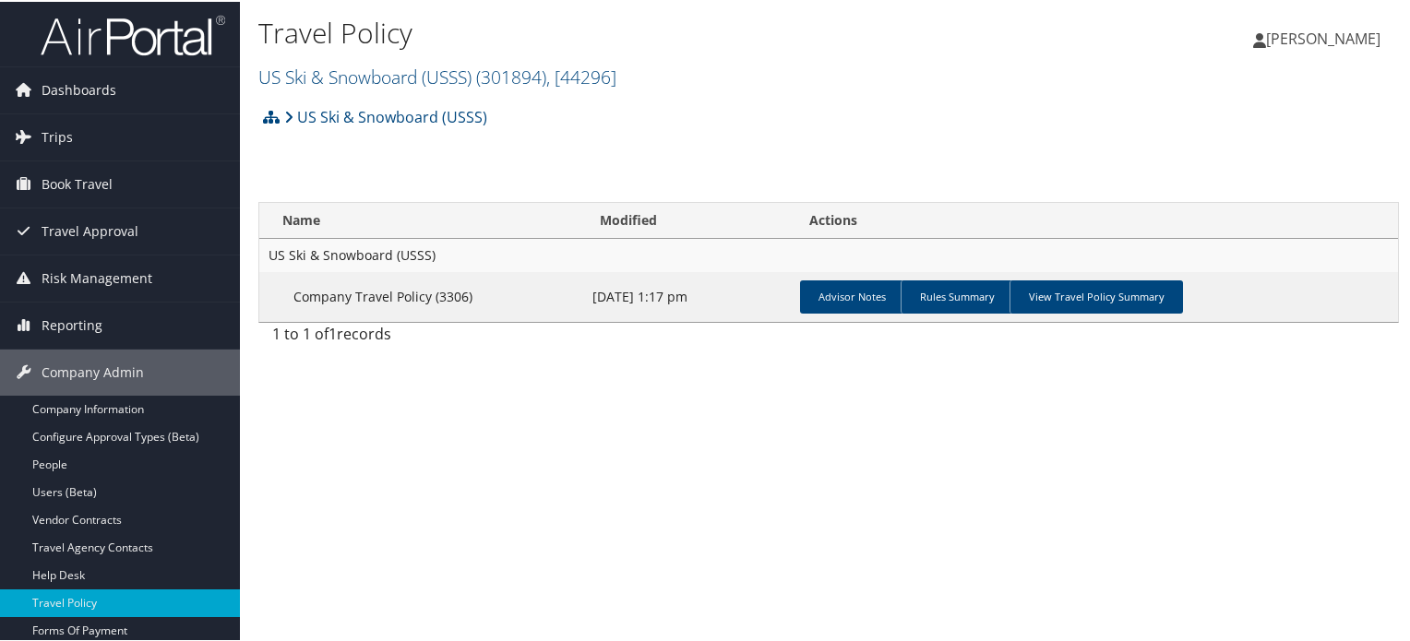
click at [365, 441] on div "Travel Policy US Ski & Snowboard (USSS) ( 301894 ) , [ 44296 ] US Ski & Snowboa…" at bounding box center [828, 320] width 1177 height 641
click at [310, 292] on td "Company Travel Policy (3306)" at bounding box center [421, 295] width 324 height 50
drag, startPoint x: 310, startPoint y: 292, endPoint x: 720, endPoint y: 295, distance: 409.7
click at [720, 295] on tr "Company Travel Policy (3306) May 17, 2023 1:17 pm Advisor Notes Rules Summary V…" at bounding box center [828, 295] width 1139 height 50
click at [669, 383] on div "Travel Policy US Ski & Snowboard (USSS) ( 301894 ) , [ 44296 ] US Ski & Snowboa…" at bounding box center [828, 320] width 1177 height 641
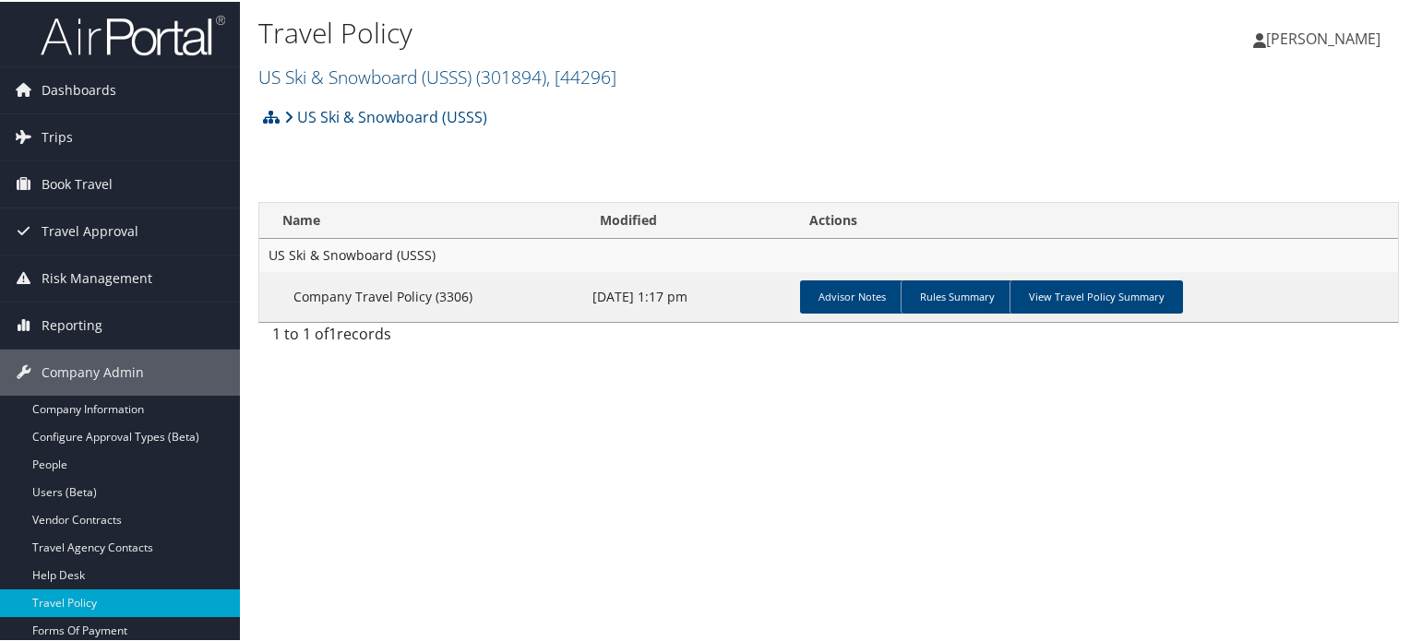
click at [326, 298] on td "Company Travel Policy (3306)" at bounding box center [421, 295] width 324 height 50
drag, startPoint x: 326, startPoint y: 298, endPoint x: 728, endPoint y: 299, distance: 402.3
click at [728, 299] on tr "Company Travel Policy (3306) May 17, 2023 1:17 pm Advisor Notes Rules Summary V…" at bounding box center [828, 295] width 1139 height 50
click at [681, 526] on div "Travel Policy US Ski & Snowboard (USSS) ( 301894 ) , [ 44296 ] US Ski & Snowboa…" at bounding box center [828, 320] width 1177 height 641
click at [672, 446] on div "Travel Policy US Ski & Snowboard (USSS) ( 301894 ) , [ 44296 ] US Ski & Snowboa…" at bounding box center [828, 320] width 1177 height 641
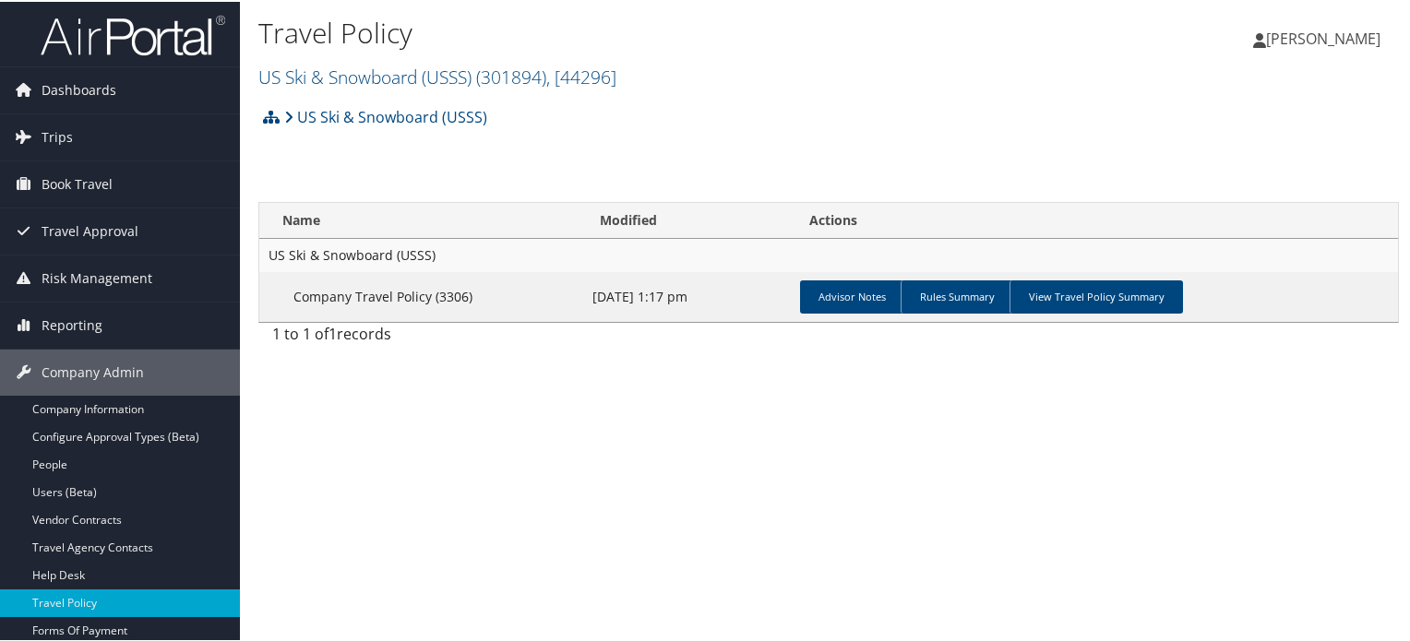
click at [750, 93] on div "Travel Policy US Ski & Snowboard (USSS) ( 301894 ) , [ 44296 ] US Ski & Snowboa…" at bounding box center [638, 53] width 760 height 88
